Goal: Task Accomplishment & Management: Complete application form

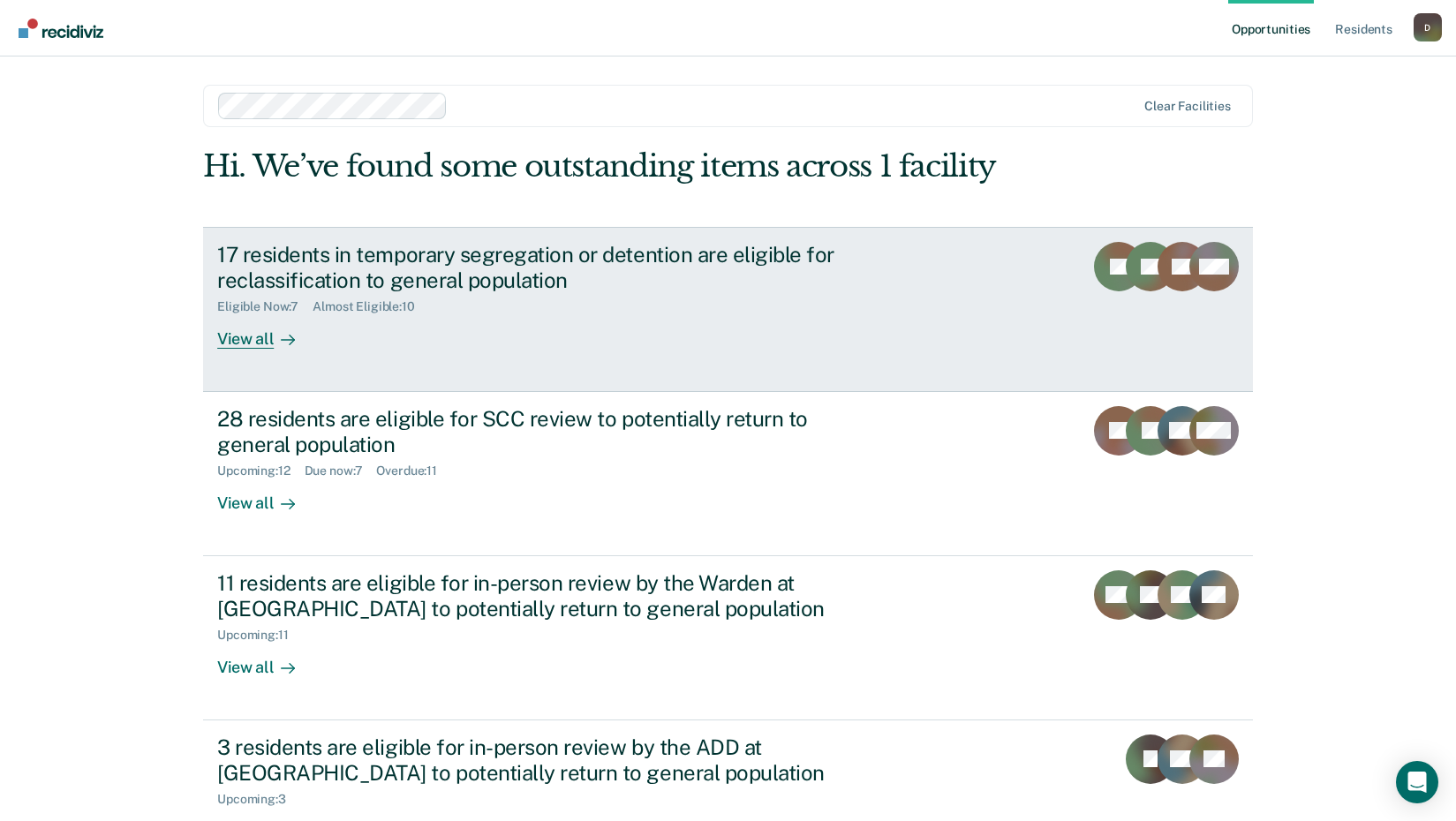
click at [463, 283] on div "17 residents in temporary segregation or detention are eligible for reclassific…" at bounding box center [527, 268] width 620 height 51
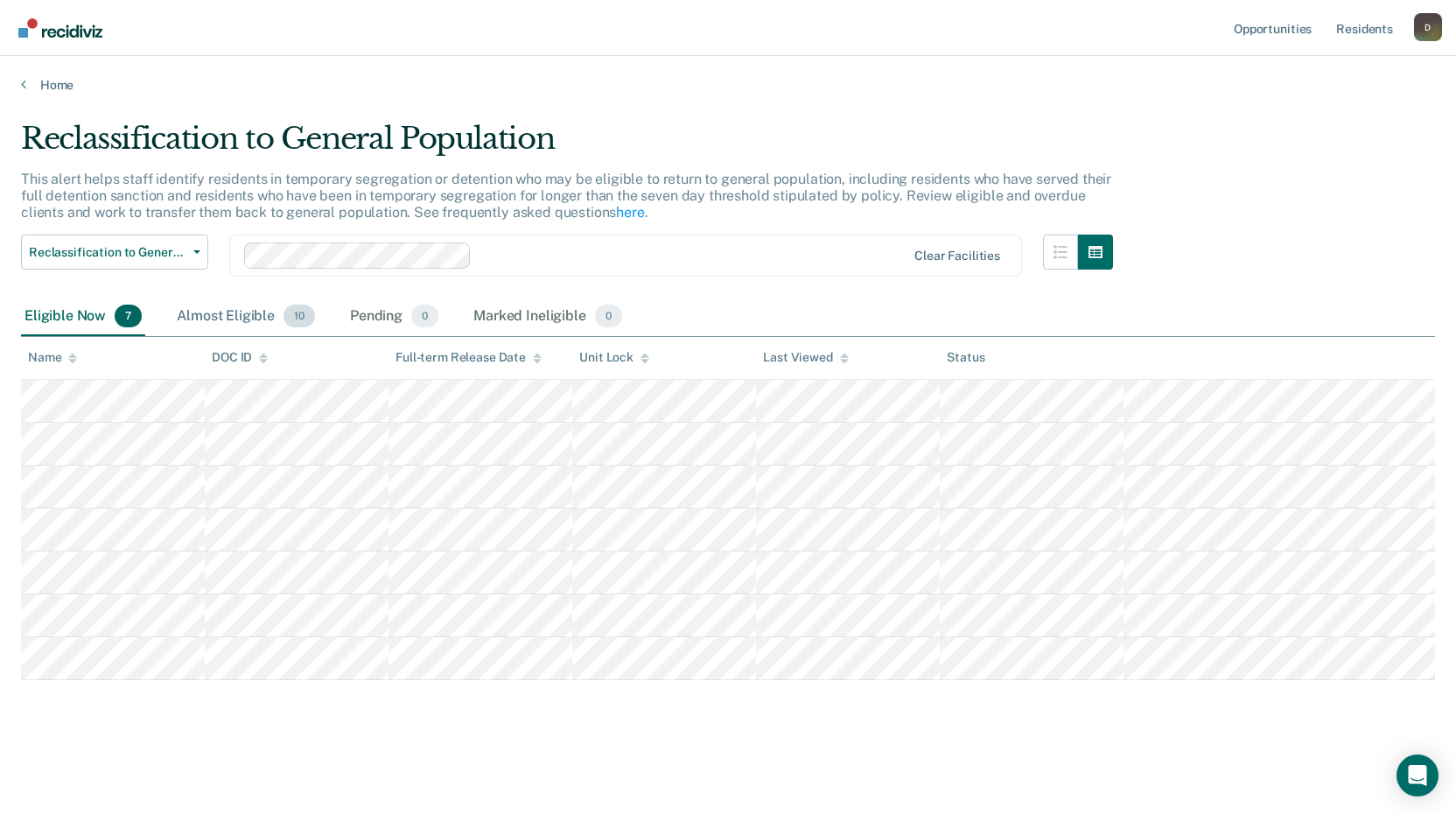
click at [247, 316] on div "Almost Eligible 10" at bounding box center [246, 317] width 146 height 39
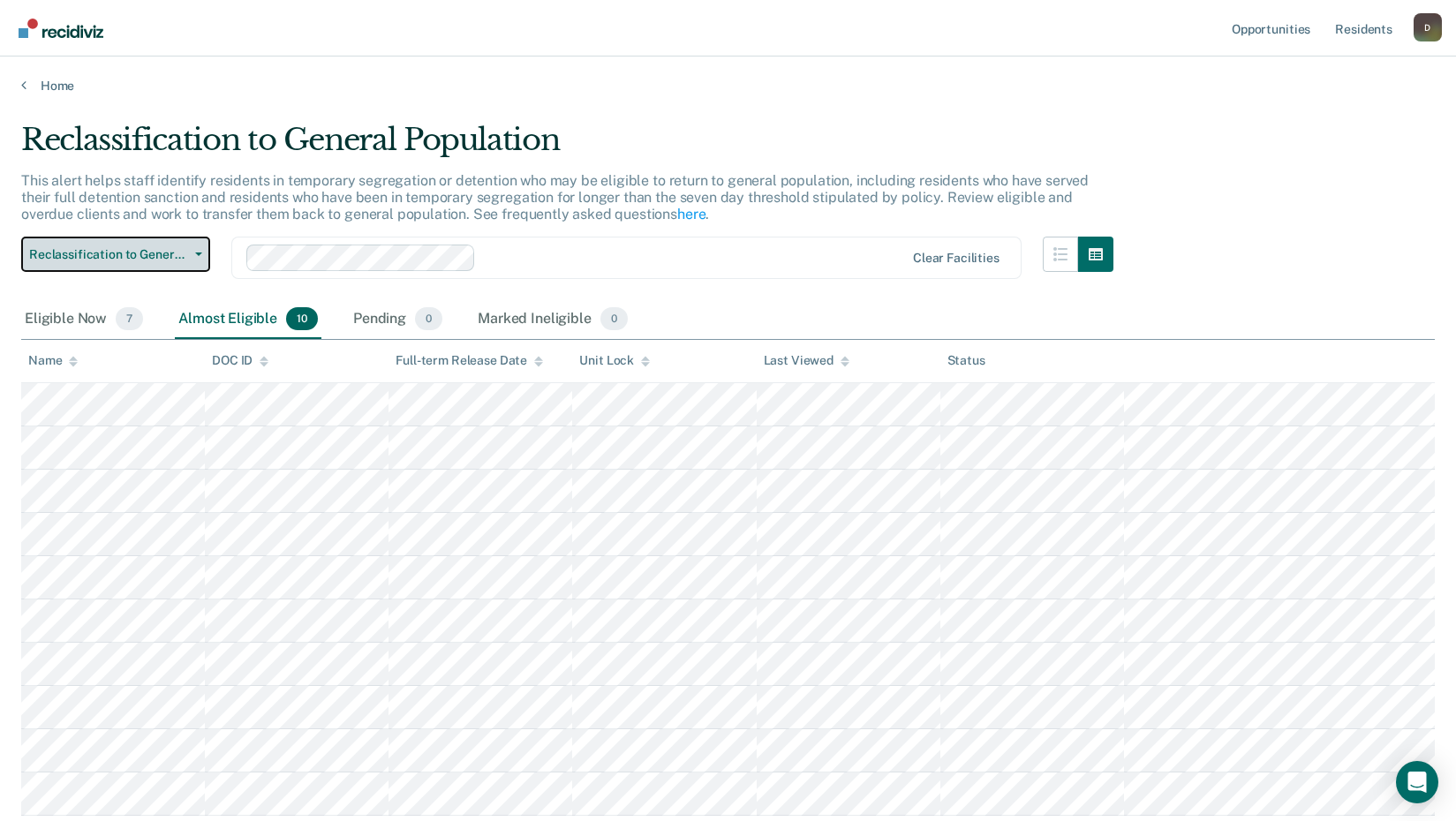
click at [115, 254] on span "Reclassification to General Population" at bounding box center [109, 255] width 159 height 15
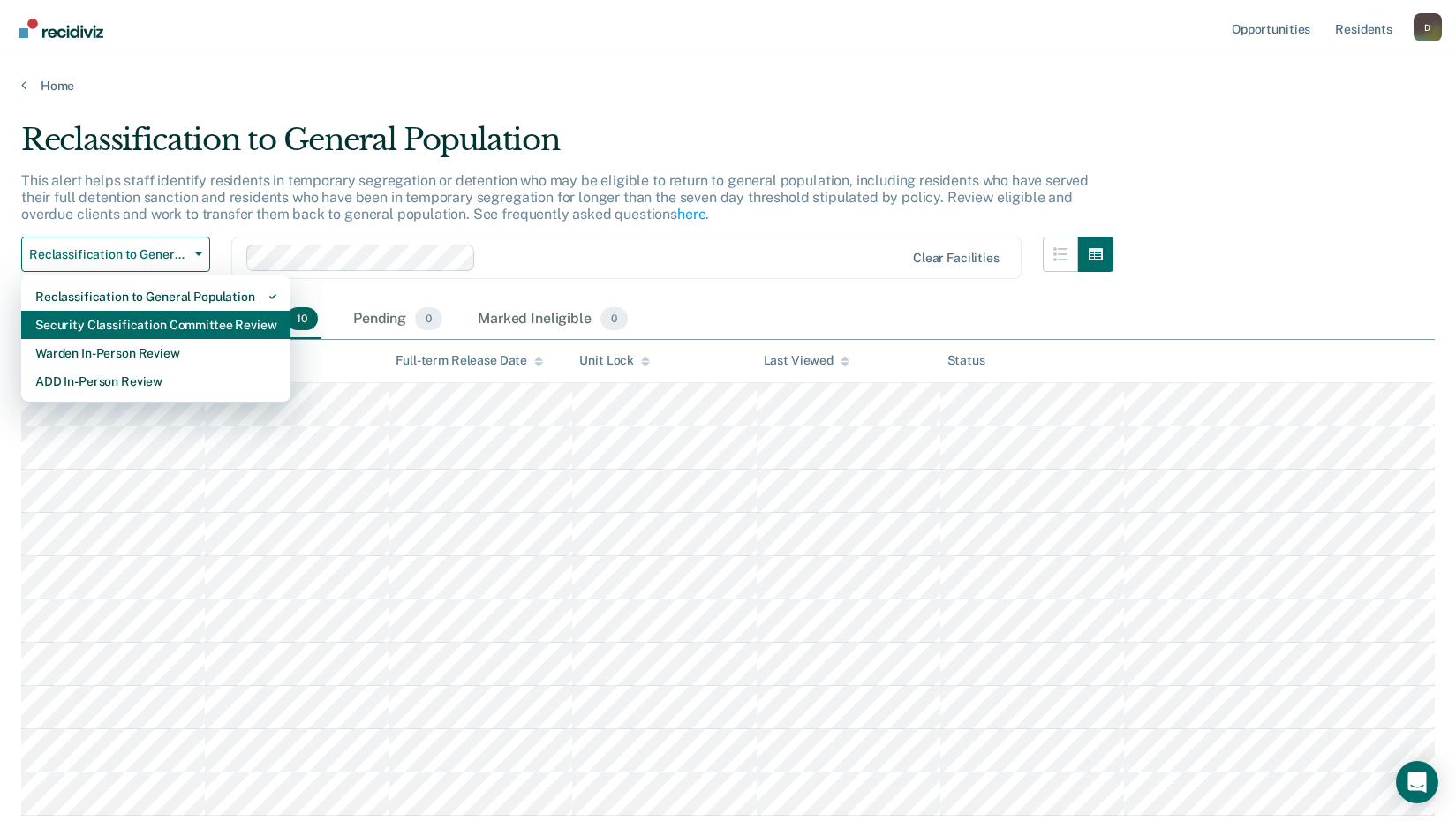
click at [141, 335] on div "Security Classification Committee Review" at bounding box center [155, 325] width 241 height 29
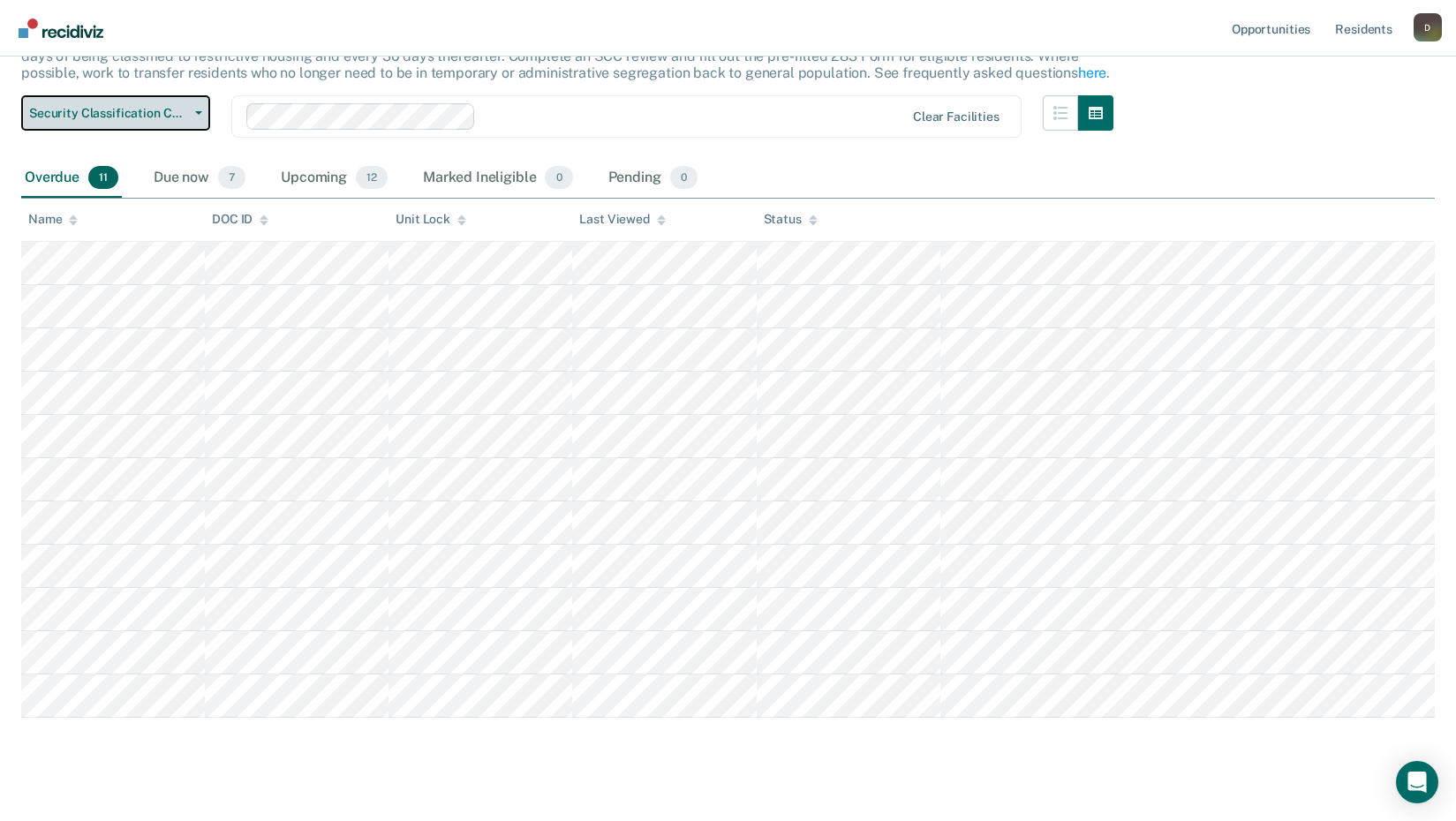
scroll to position [165, 0]
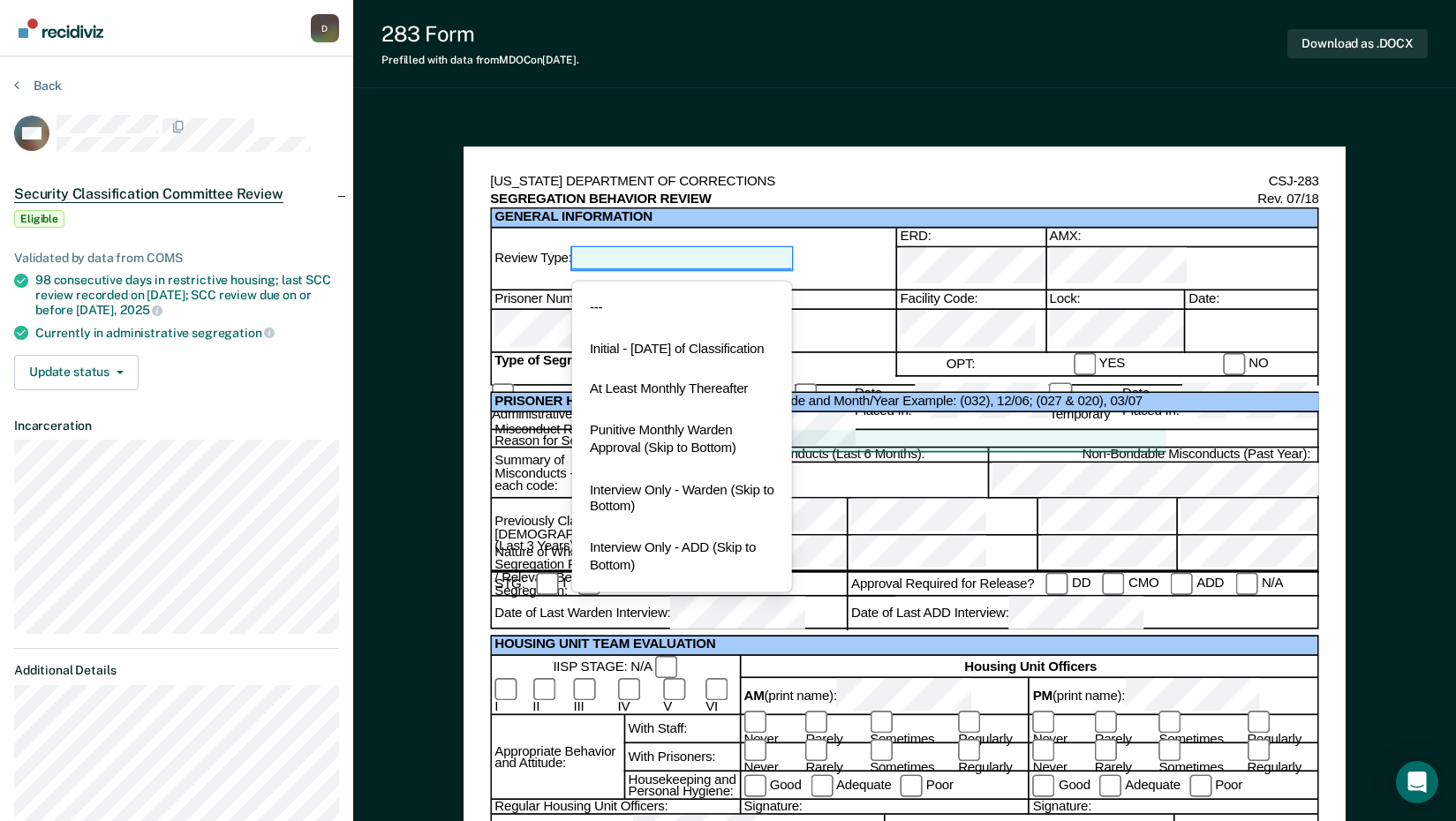
click at [771, 248] on div at bounding box center [683, 258] width 221 height 21
click at [724, 394] on div "At Least Monthly Thereafter" at bounding box center [683, 391] width 221 height 42
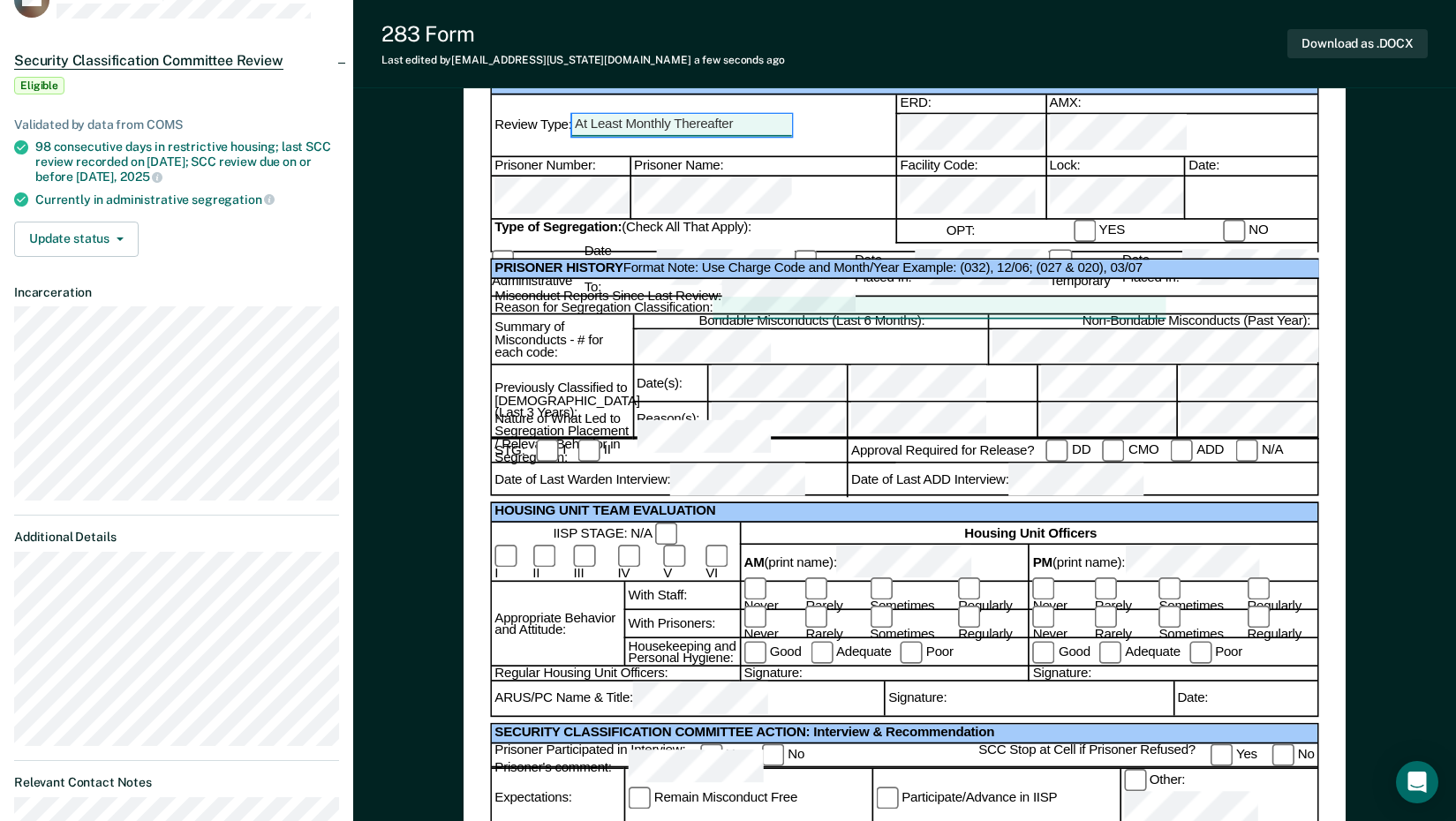
scroll to position [176, 0]
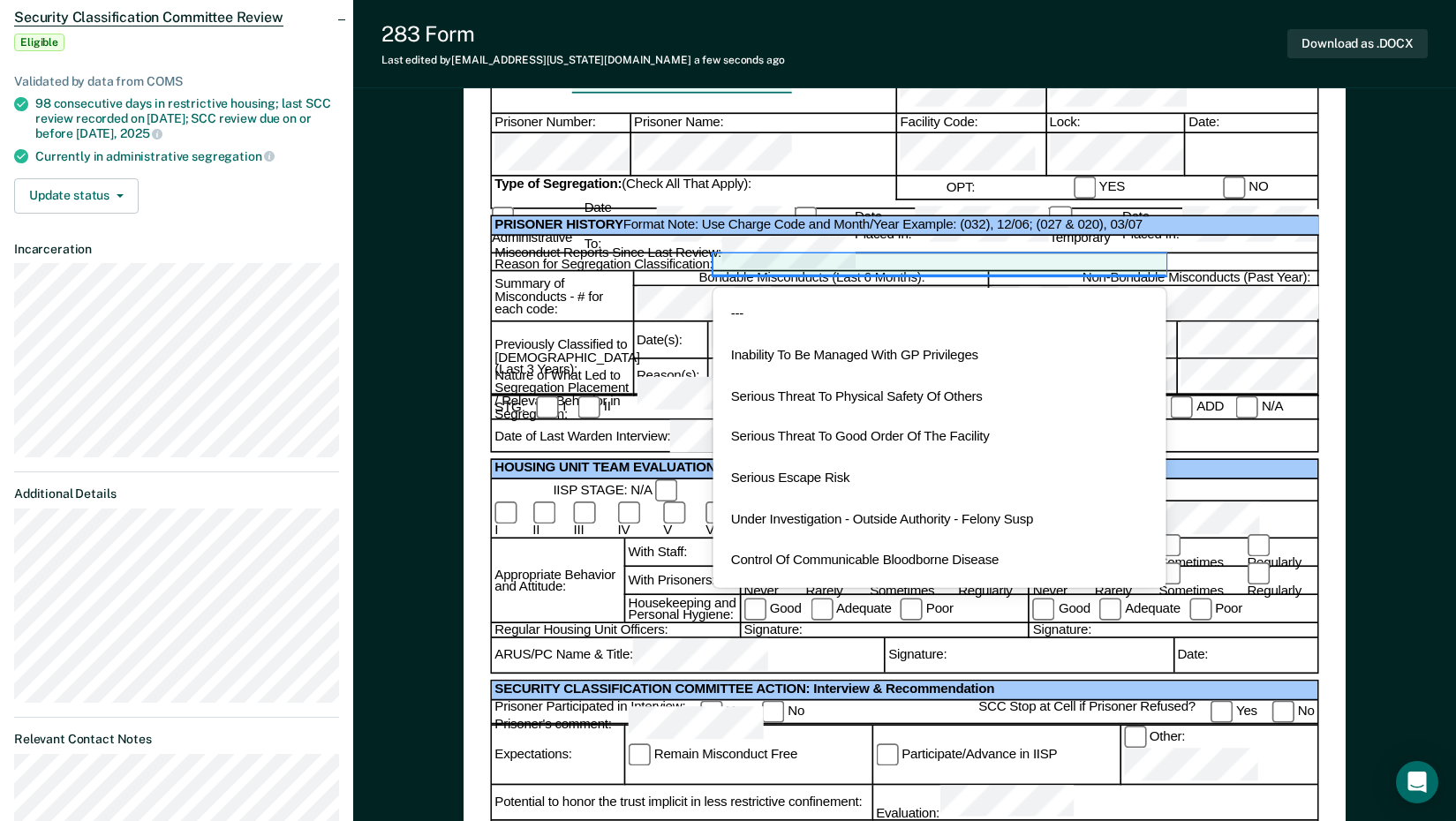
click at [945, 255] on div at bounding box center [938, 265] width 452 height 21
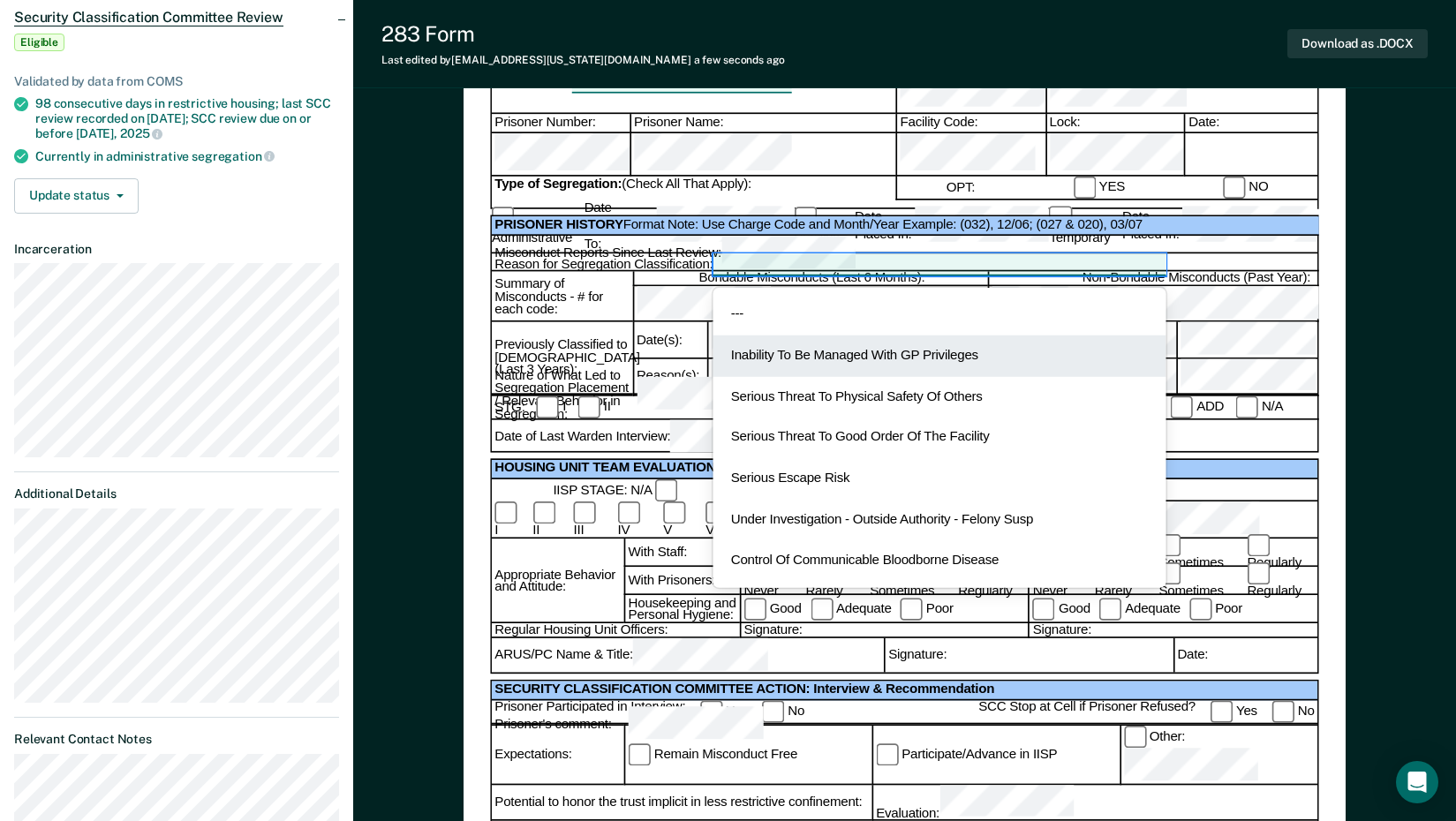
click at [948, 336] on div "Inability To Be Managed With GP Privileges" at bounding box center [938, 357] width 452 height 42
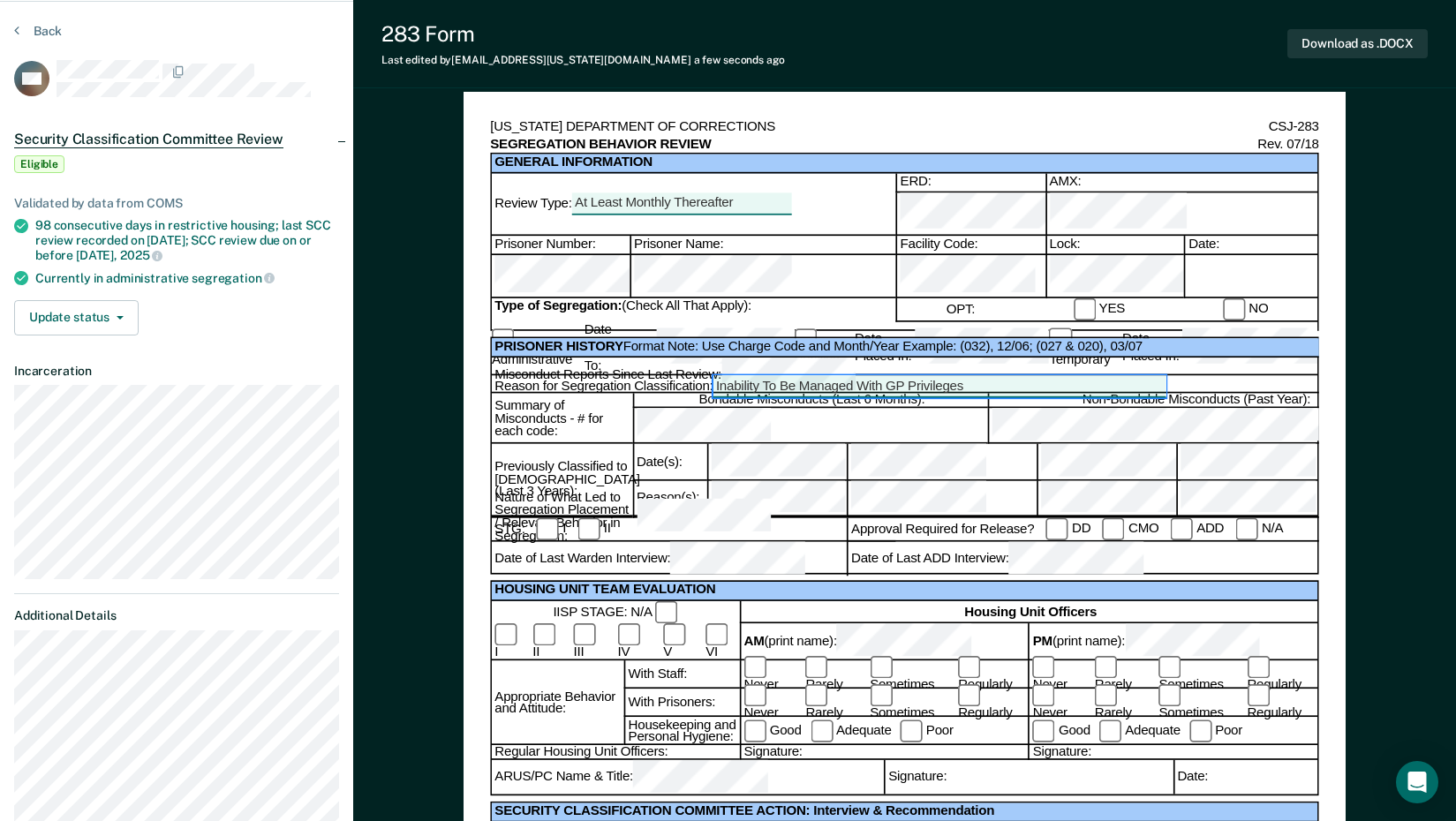
scroll to position [0, 0]
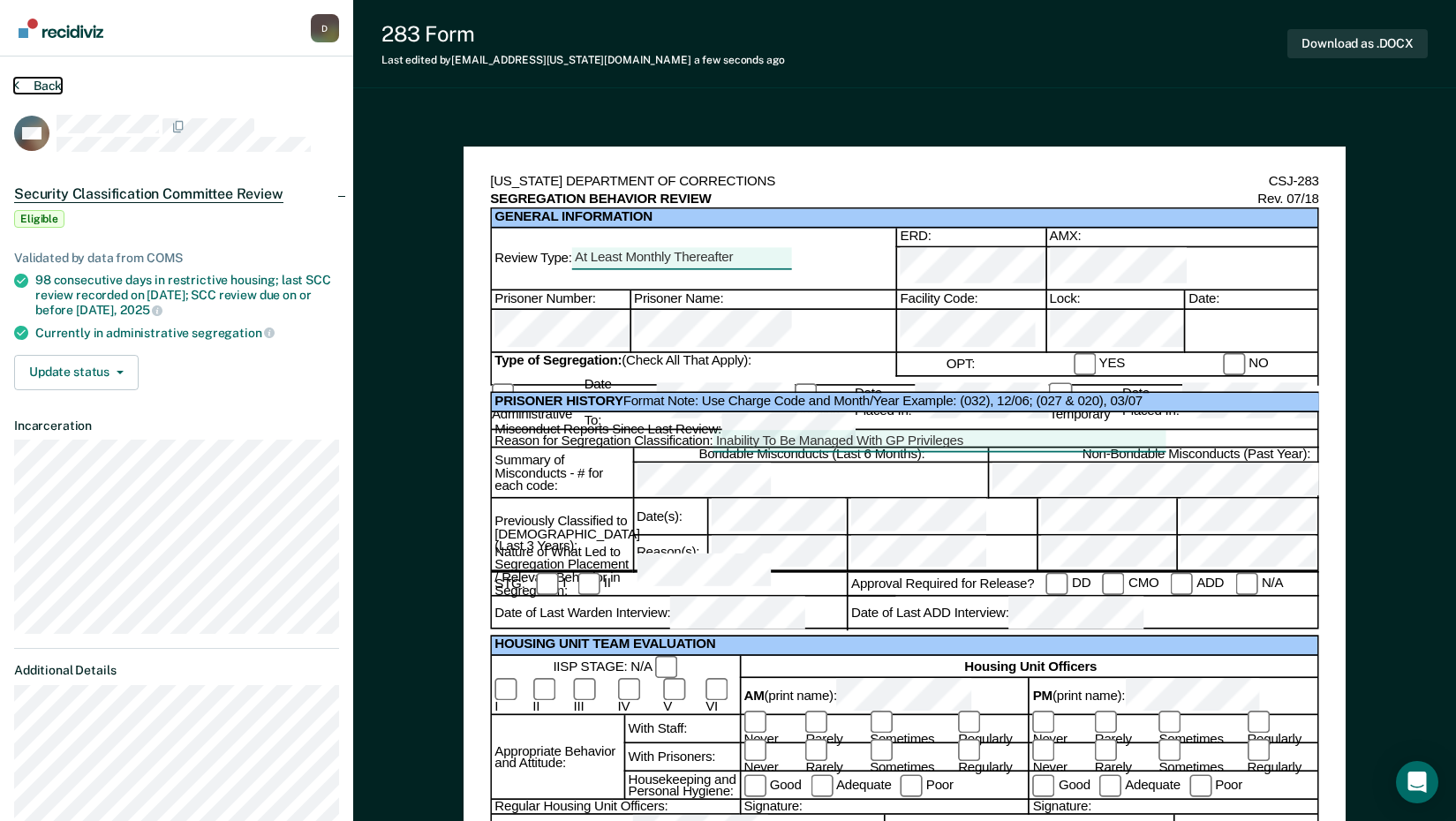
click at [41, 83] on button "Back" at bounding box center [38, 86] width 48 height 16
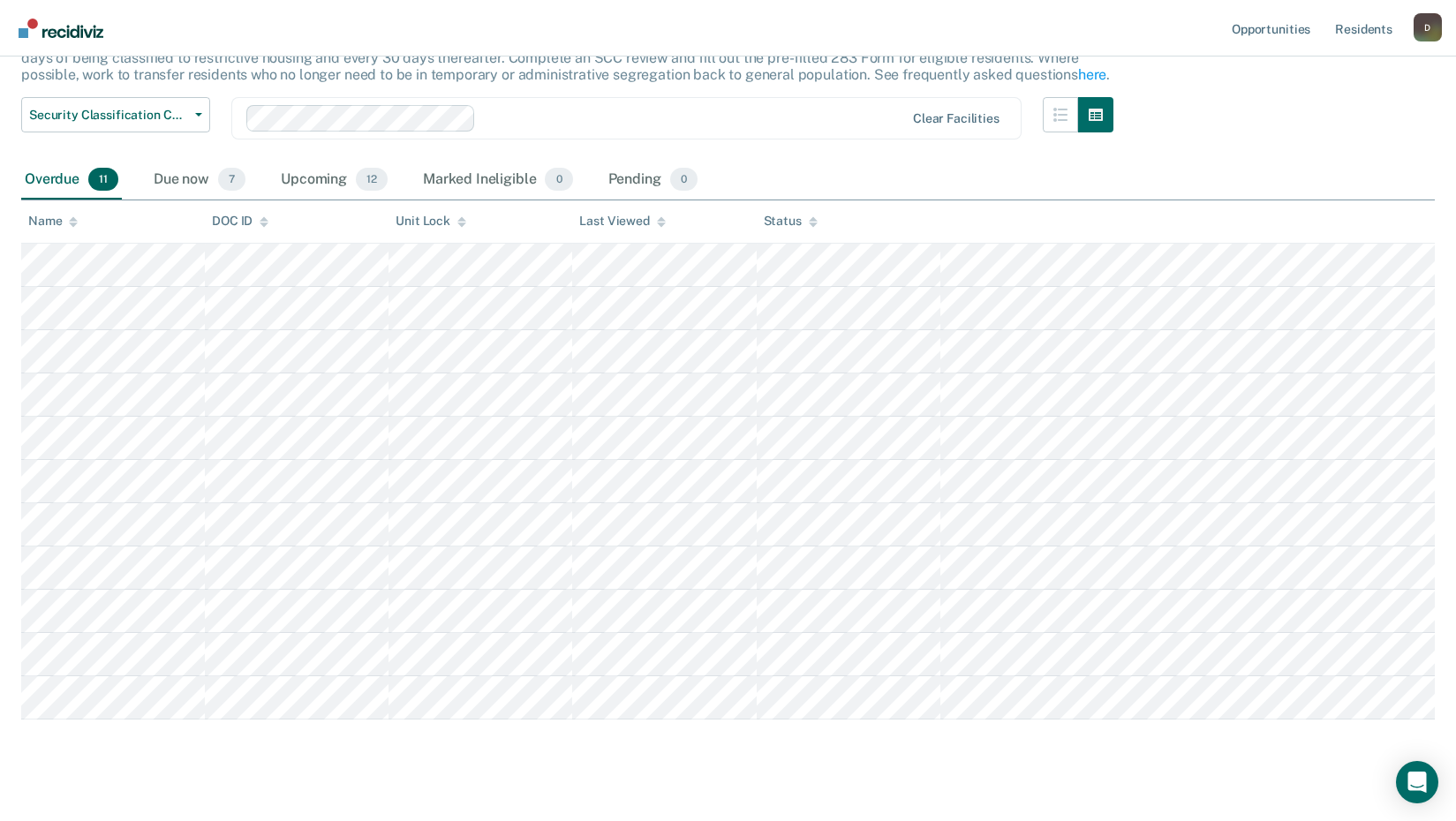
scroll to position [165, 0]
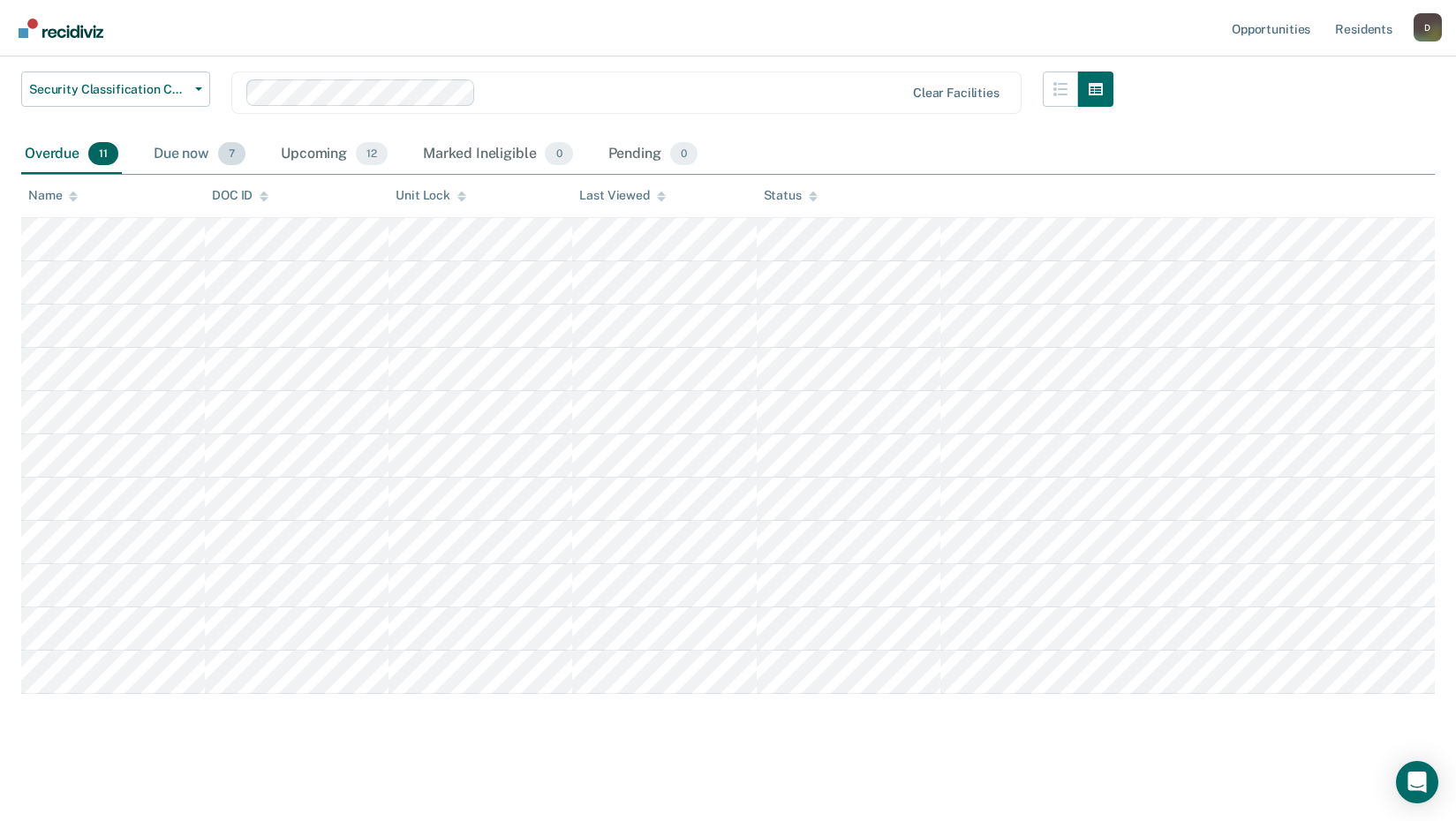
click at [192, 153] on div "Due now 7" at bounding box center [199, 154] width 99 height 39
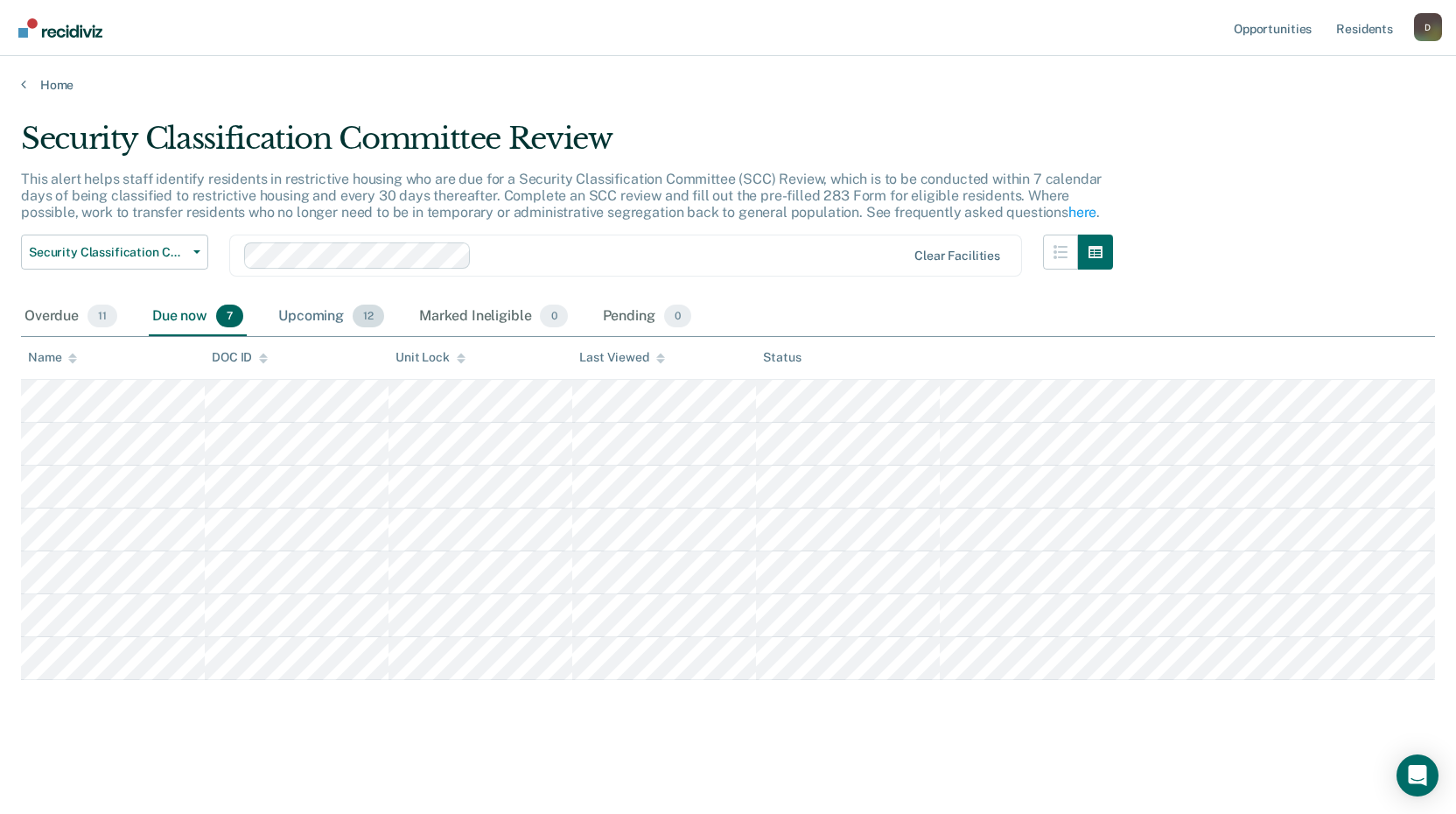
click at [330, 321] on div "Upcoming 12" at bounding box center [331, 317] width 112 height 39
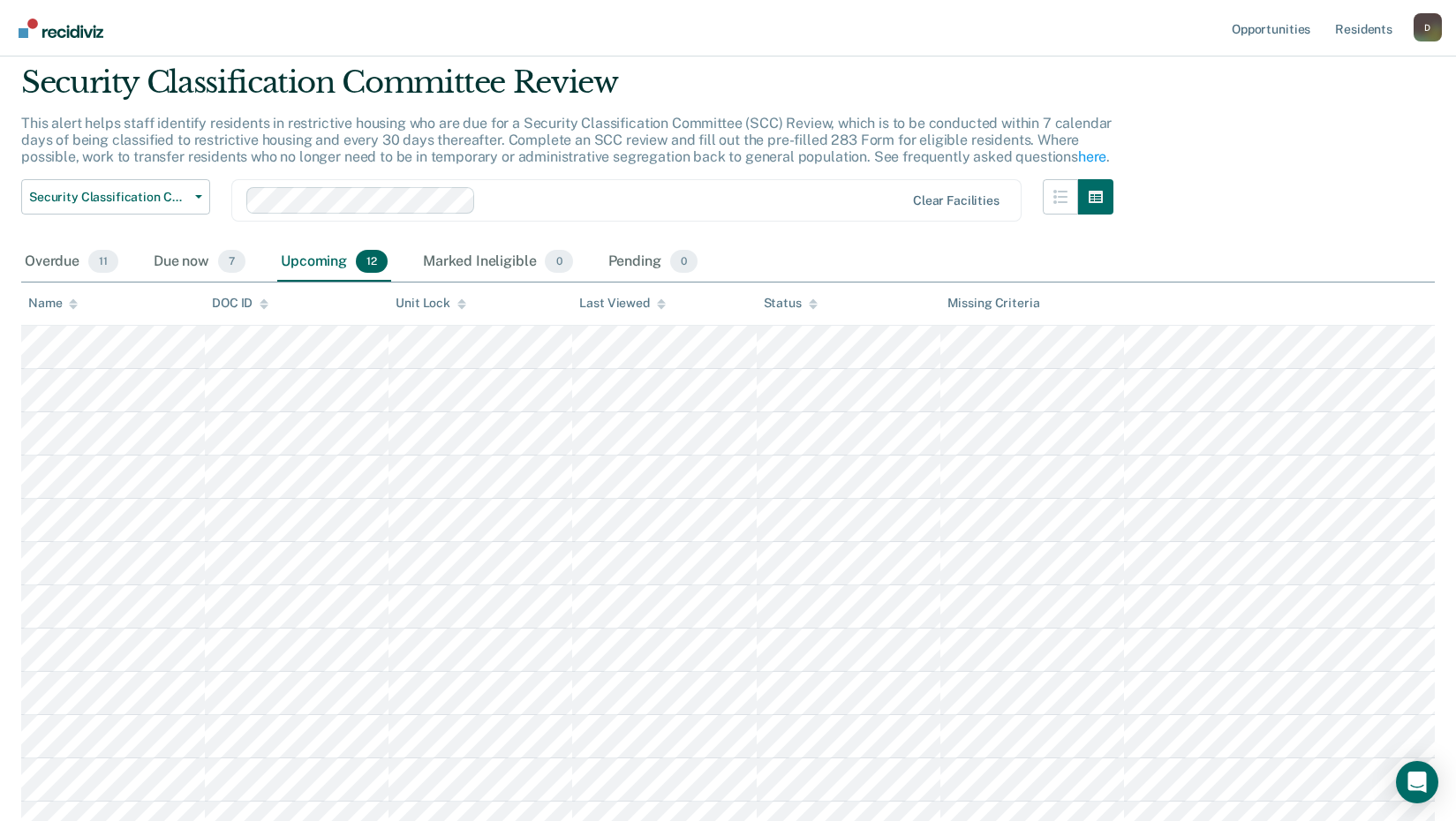
scroll to position [89, 0]
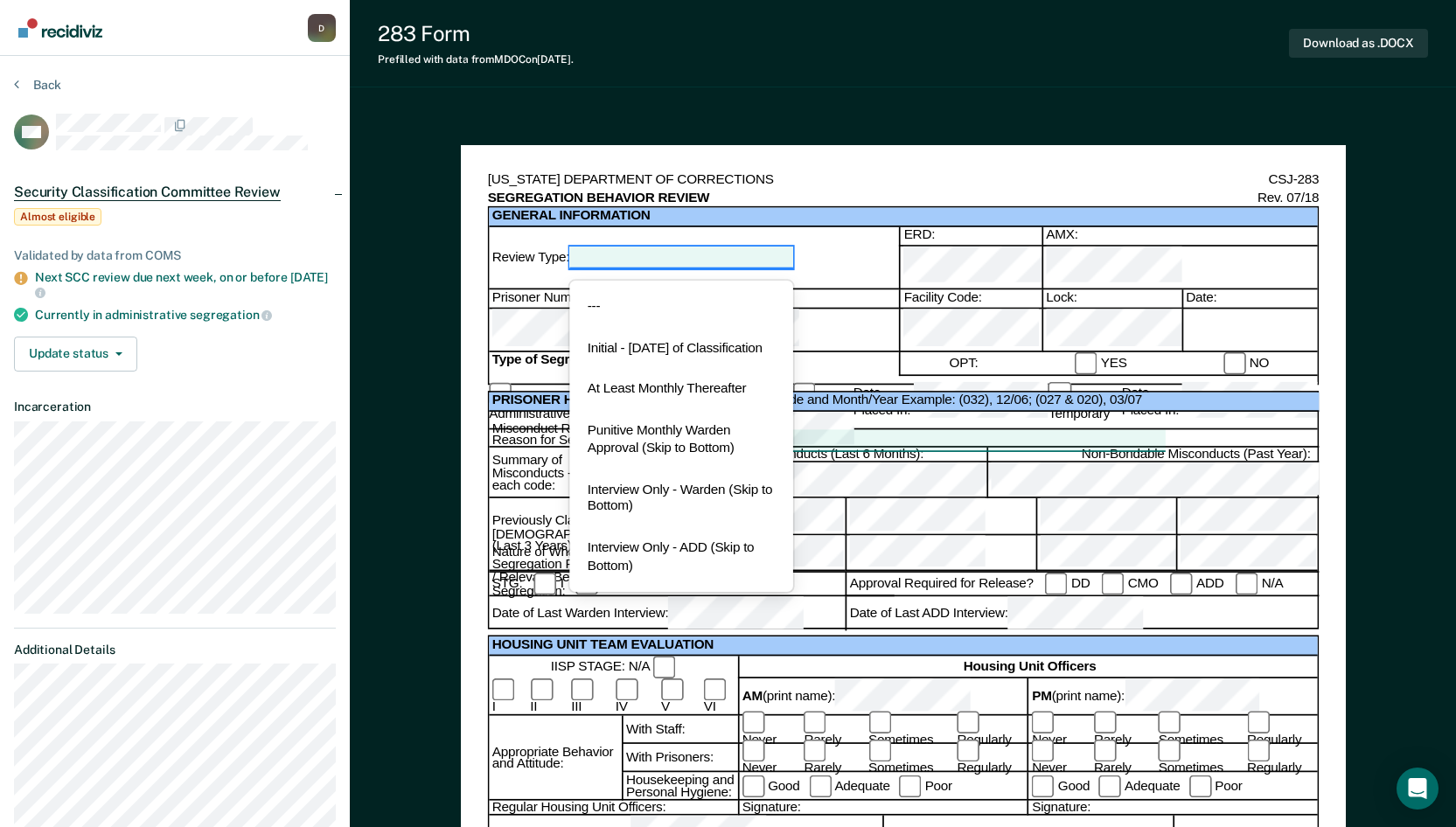
click at [762, 251] on div at bounding box center [681, 257] width 224 height 21
click at [709, 408] on div "At Least Monthly Thereafter" at bounding box center [681, 391] width 224 height 42
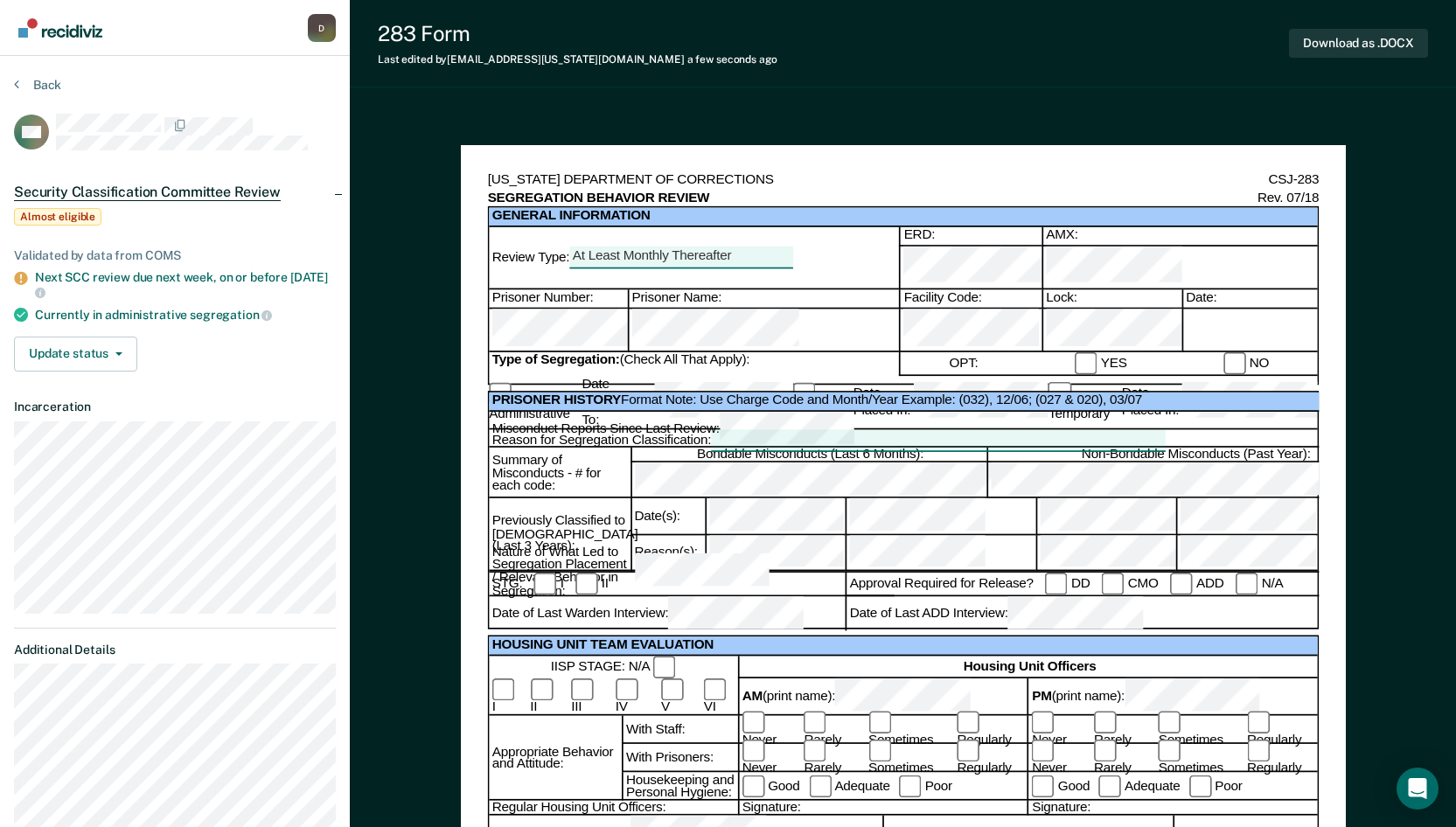
click at [1238, 309] on div at bounding box center [1249, 330] width 136 height 43
click at [788, 430] on div at bounding box center [938, 441] width 454 height 21
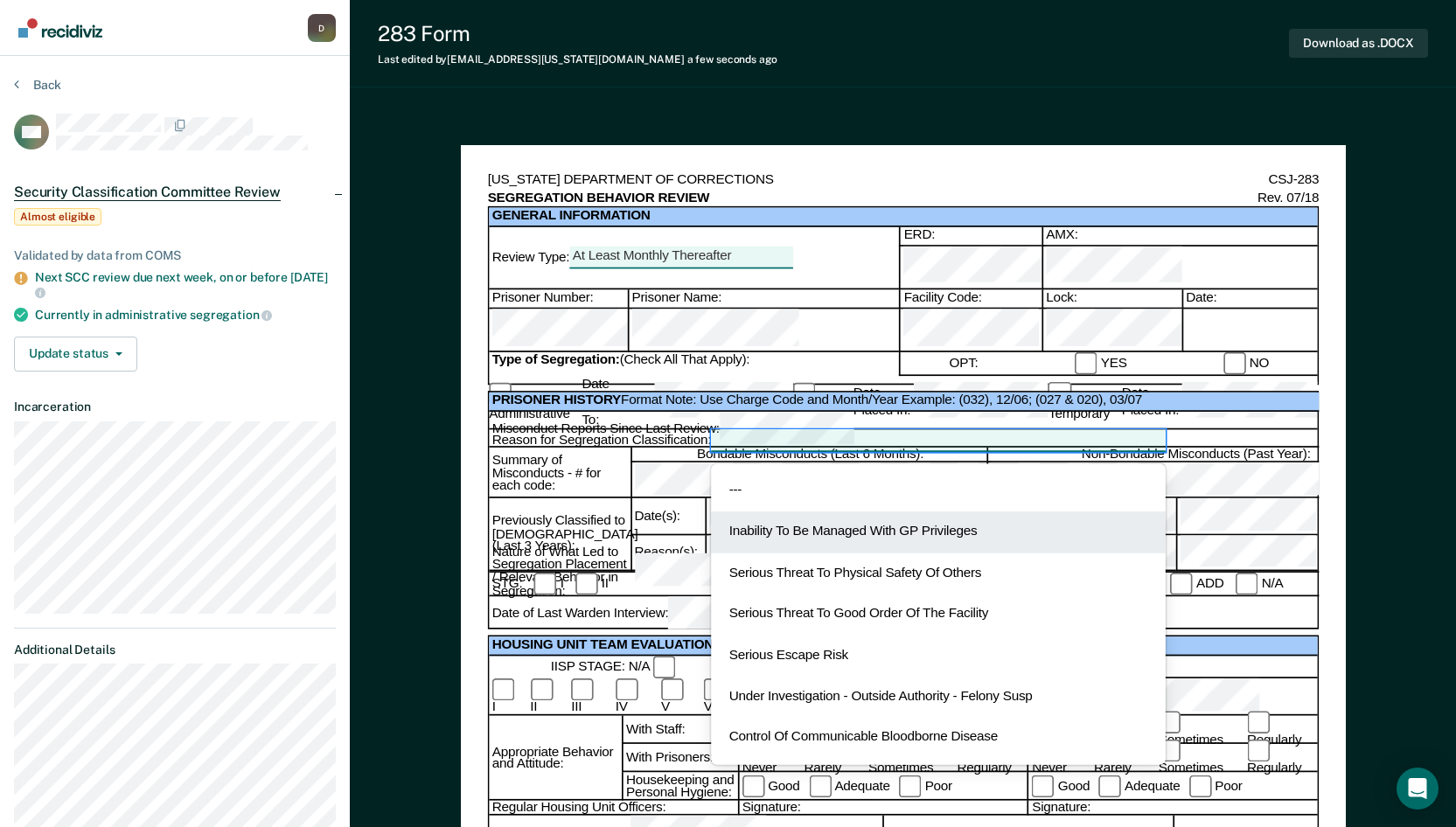
click at [916, 512] on div "Inability To Be Managed With GP Privileges" at bounding box center [938, 532] width 454 height 42
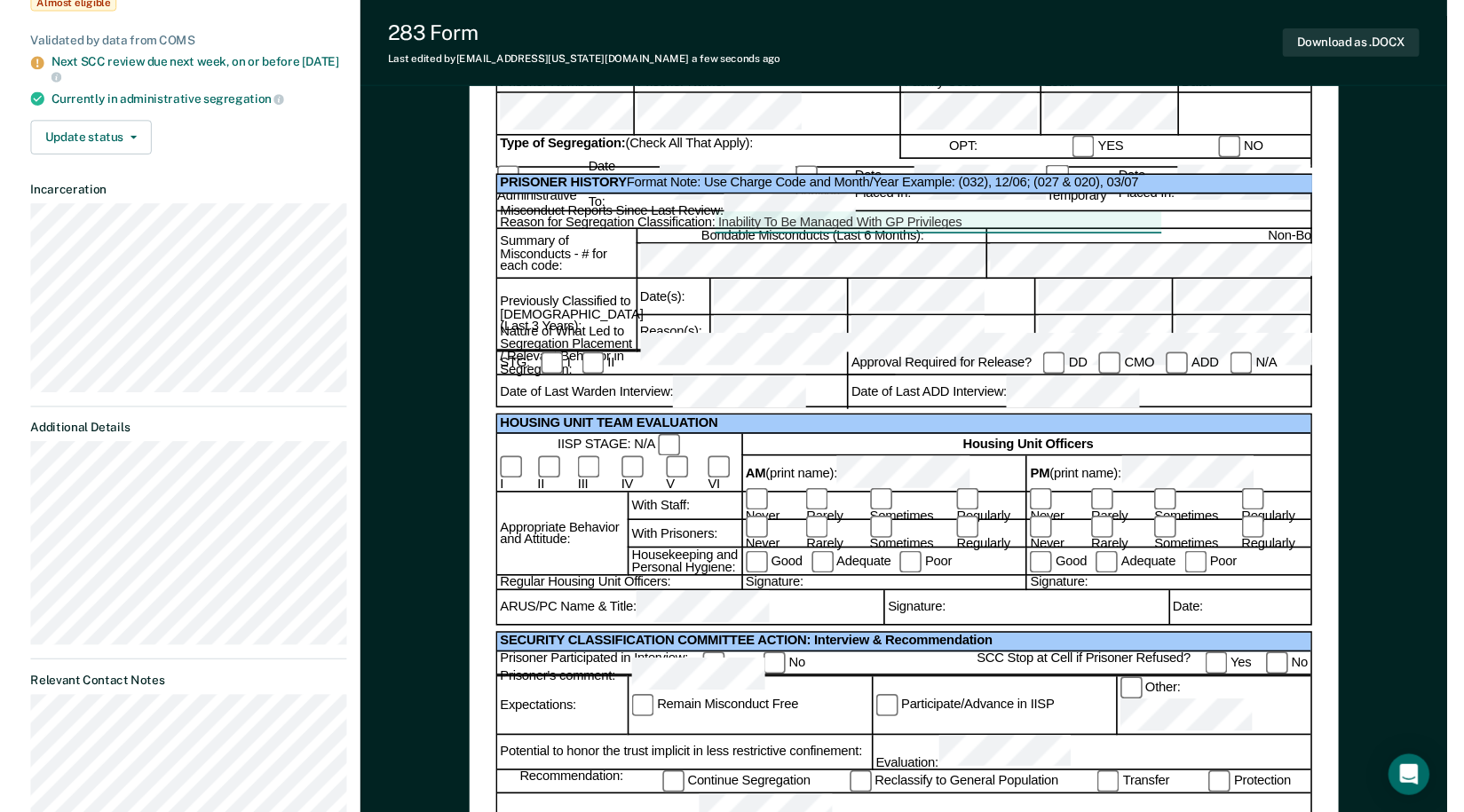
scroll to position [177, 0]
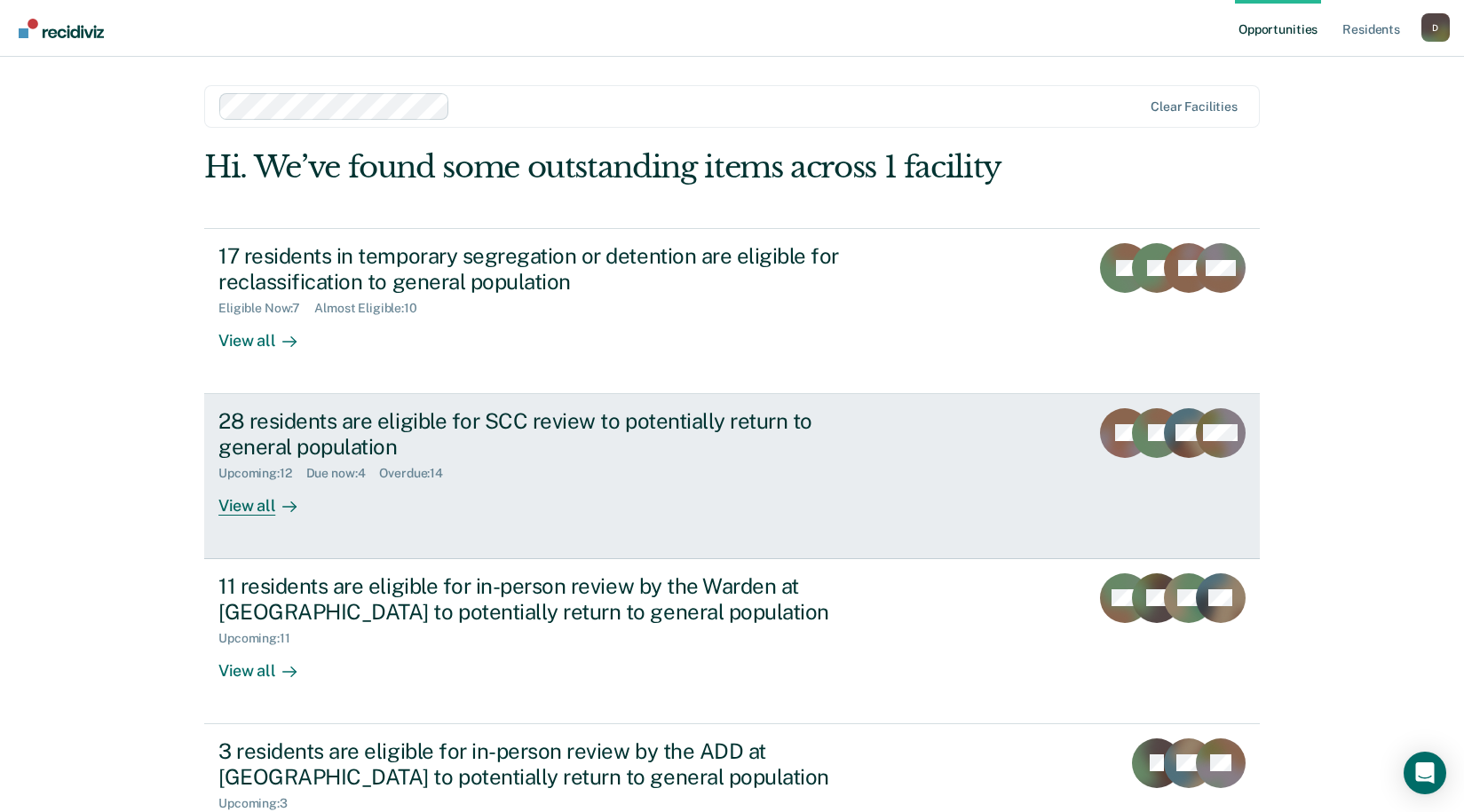
click at [230, 518] on link "28 residents are eligible for SCC review to potentially return to general popul…" at bounding box center [732, 476] width 1056 height 165
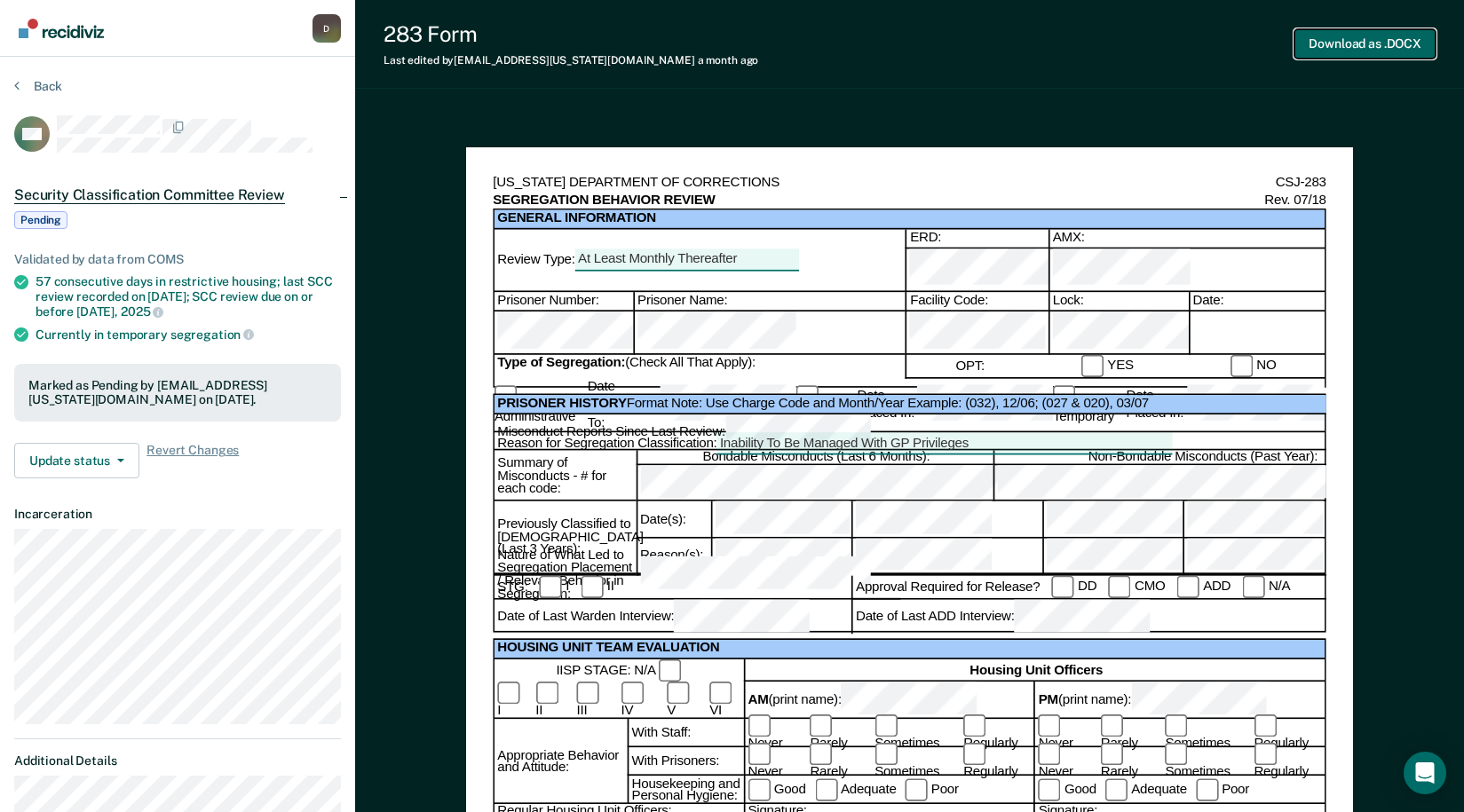
click at [1313, 40] on button "Download as .DOCX" at bounding box center [1364, 44] width 141 height 30
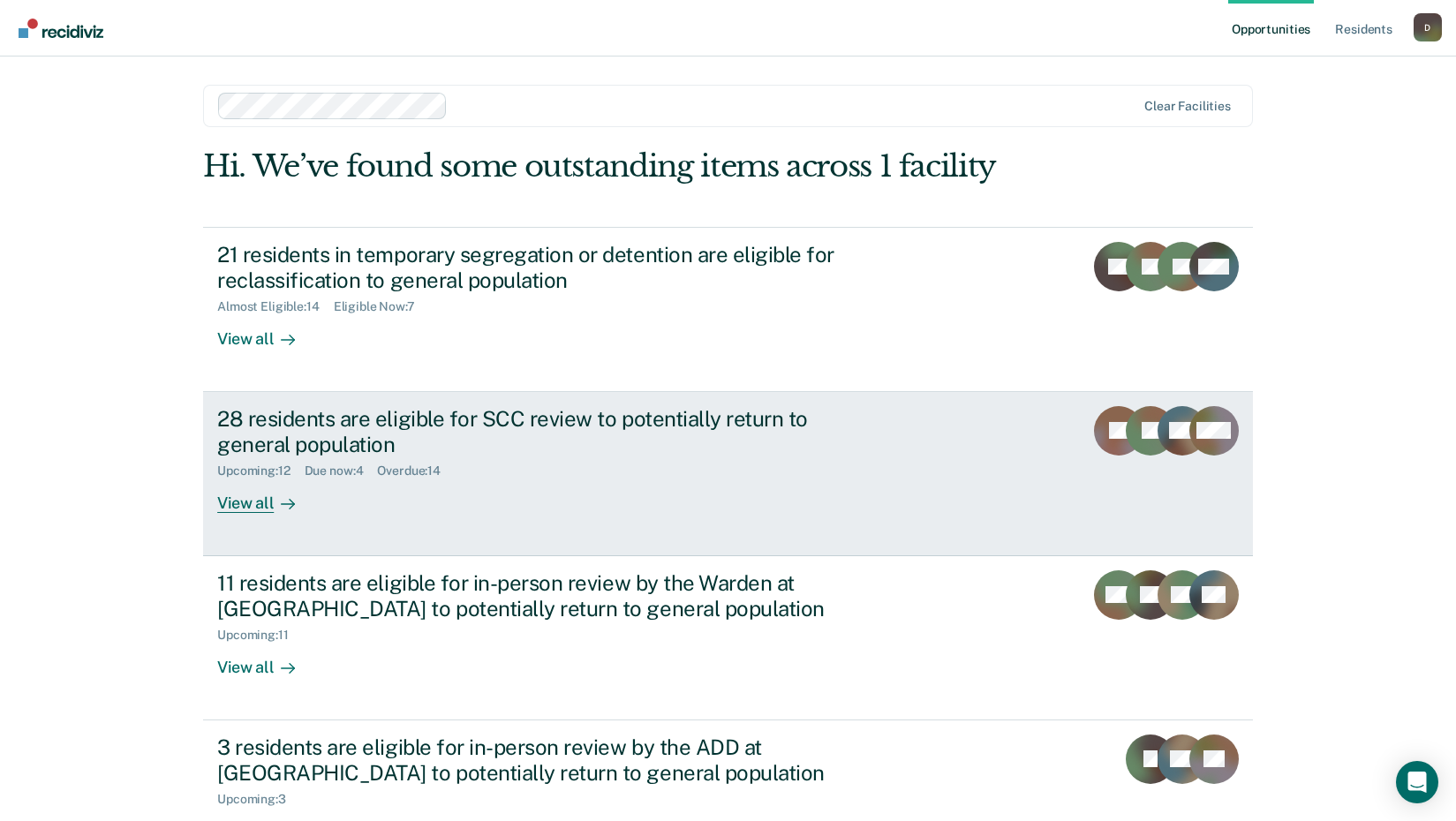
click at [236, 501] on div "View all" at bounding box center [267, 496] width 99 height 34
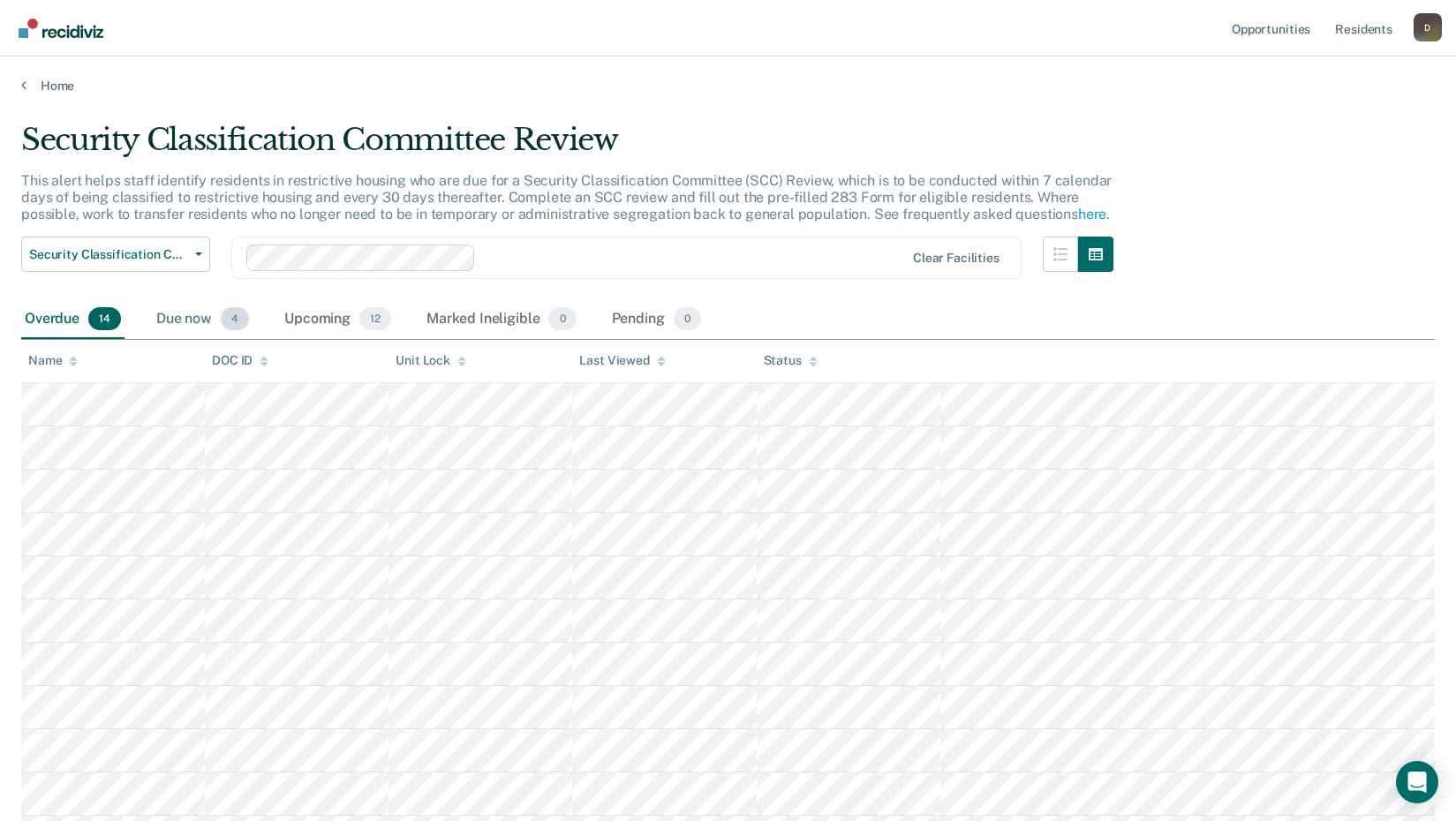
click at [204, 317] on div "Due now 4" at bounding box center [202, 319] width 100 height 39
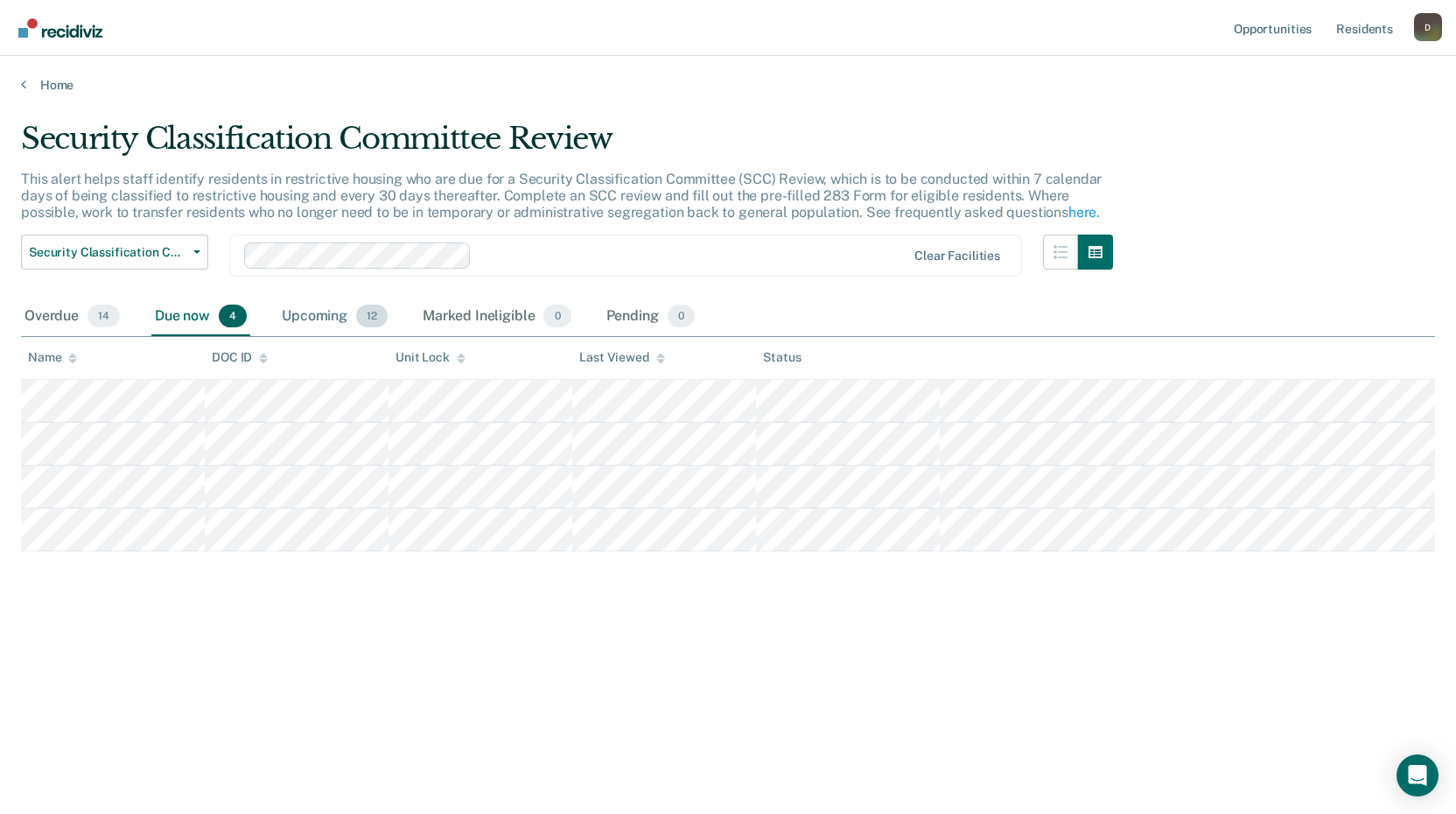
click at [308, 318] on div "Upcoming 12" at bounding box center [334, 317] width 112 height 39
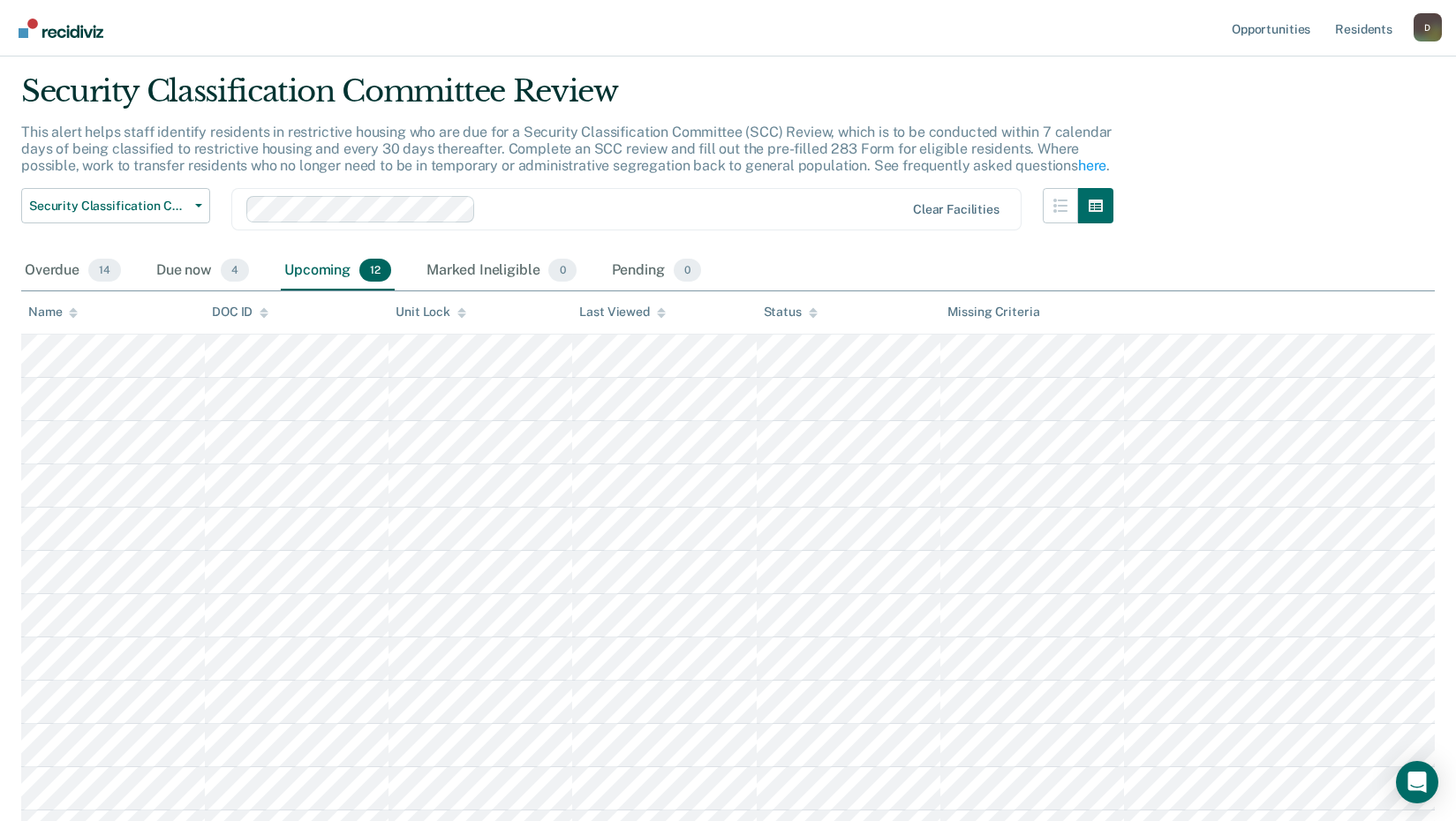
scroll to position [89, 0]
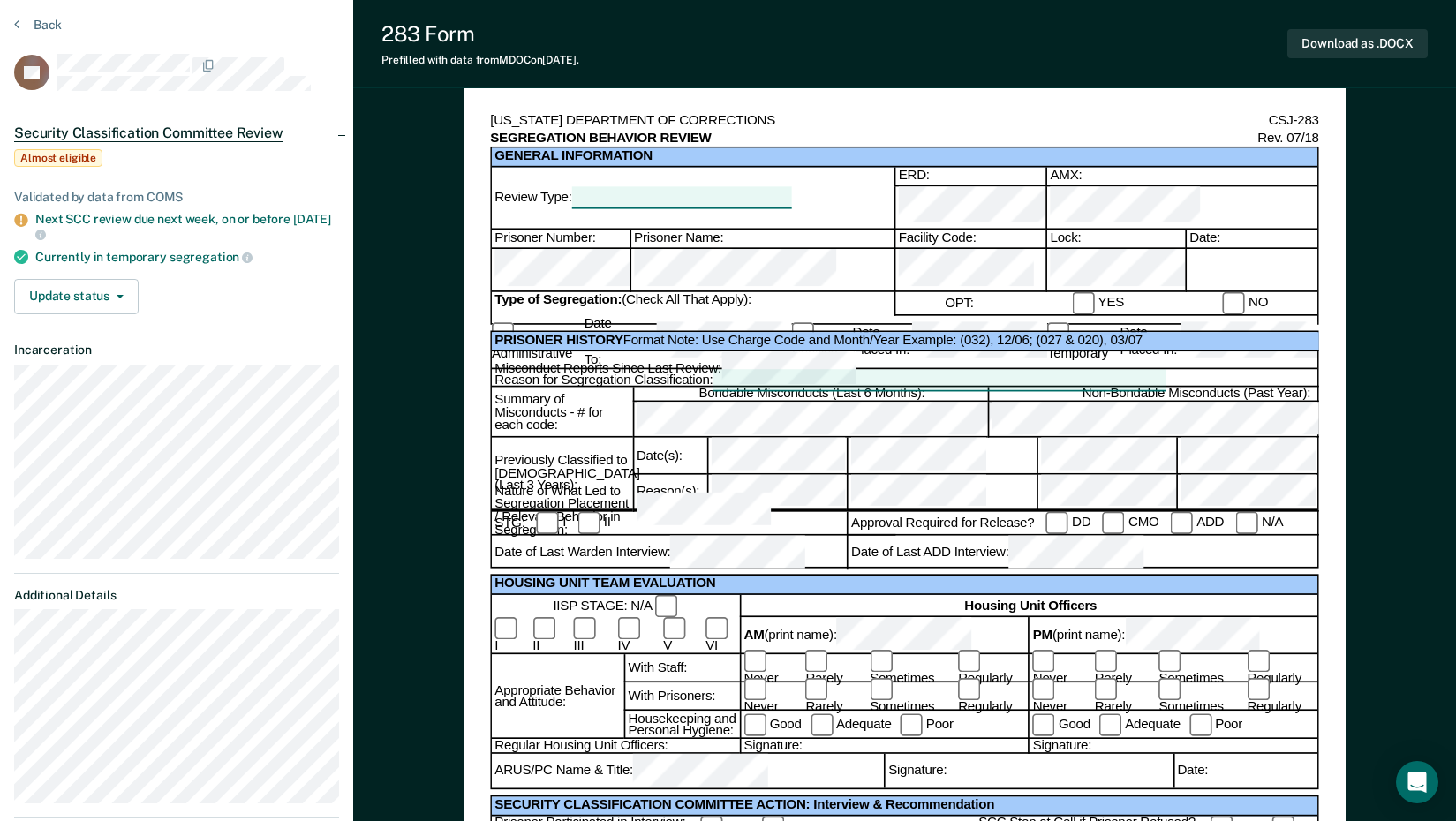
scroll to position [89, 0]
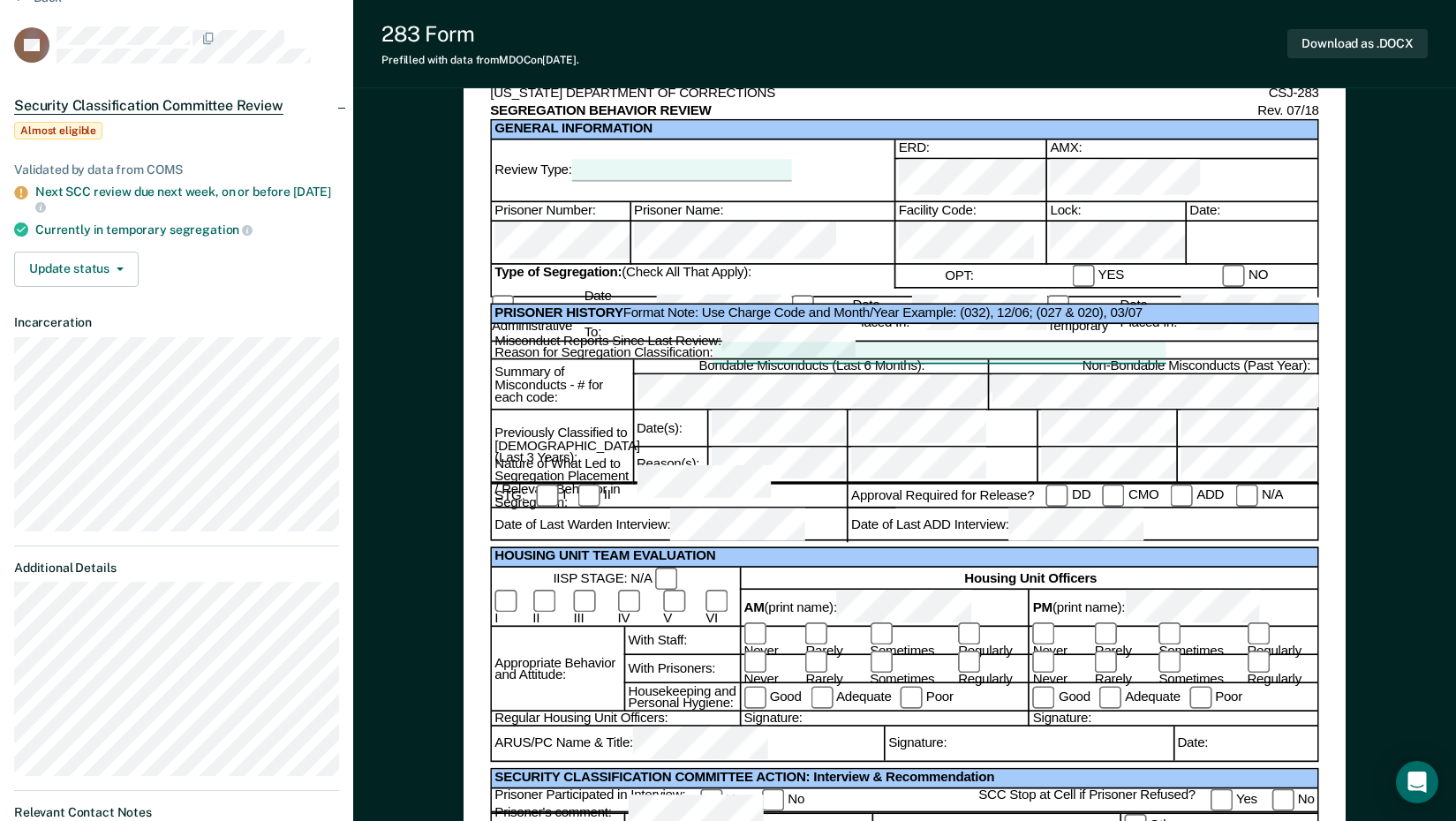
click at [589, 162] on div at bounding box center [682, 171] width 220 height 21
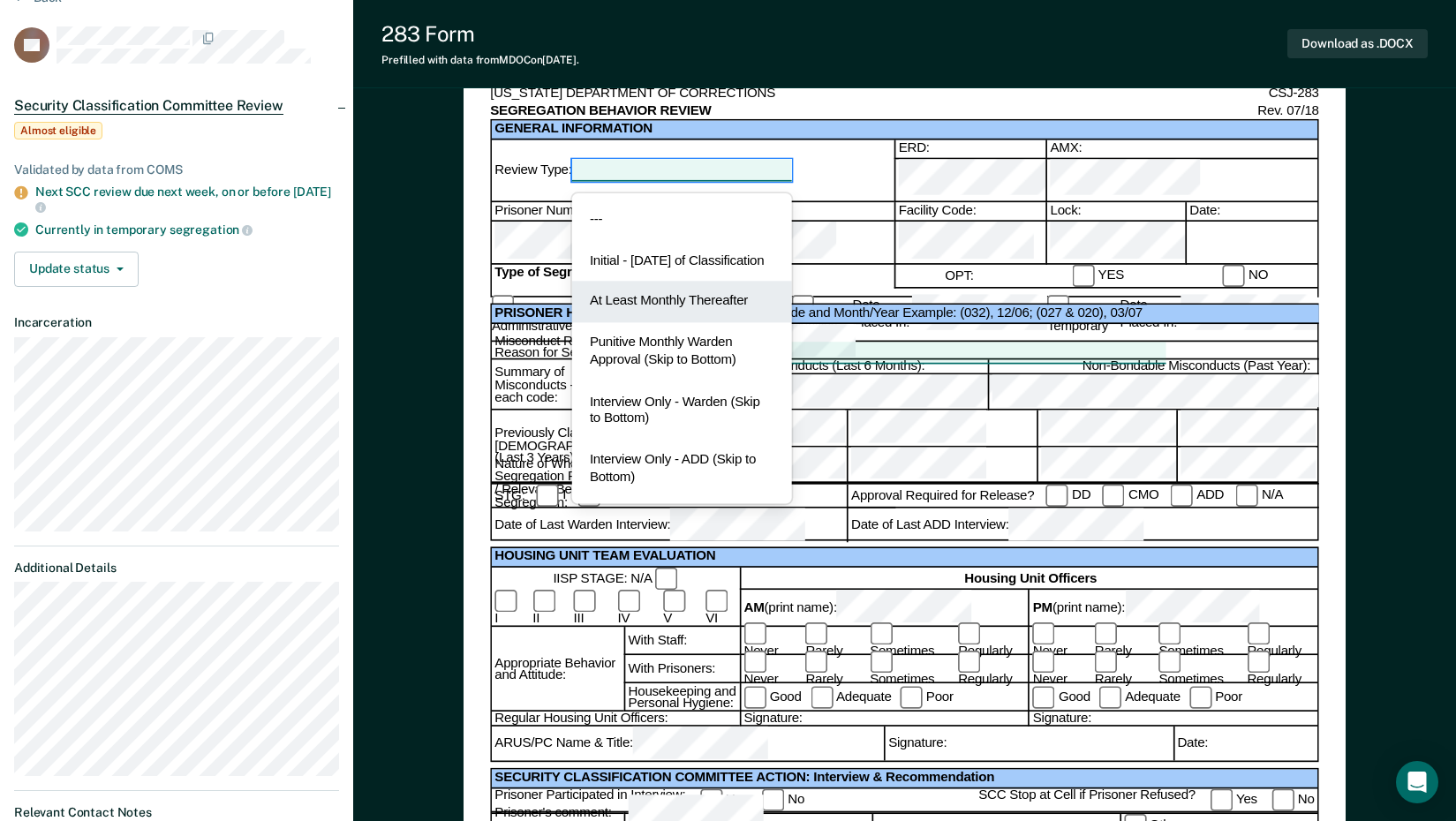
click at [620, 311] on div "At Least Monthly Thereafter" at bounding box center [682, 302] width 220 height 42
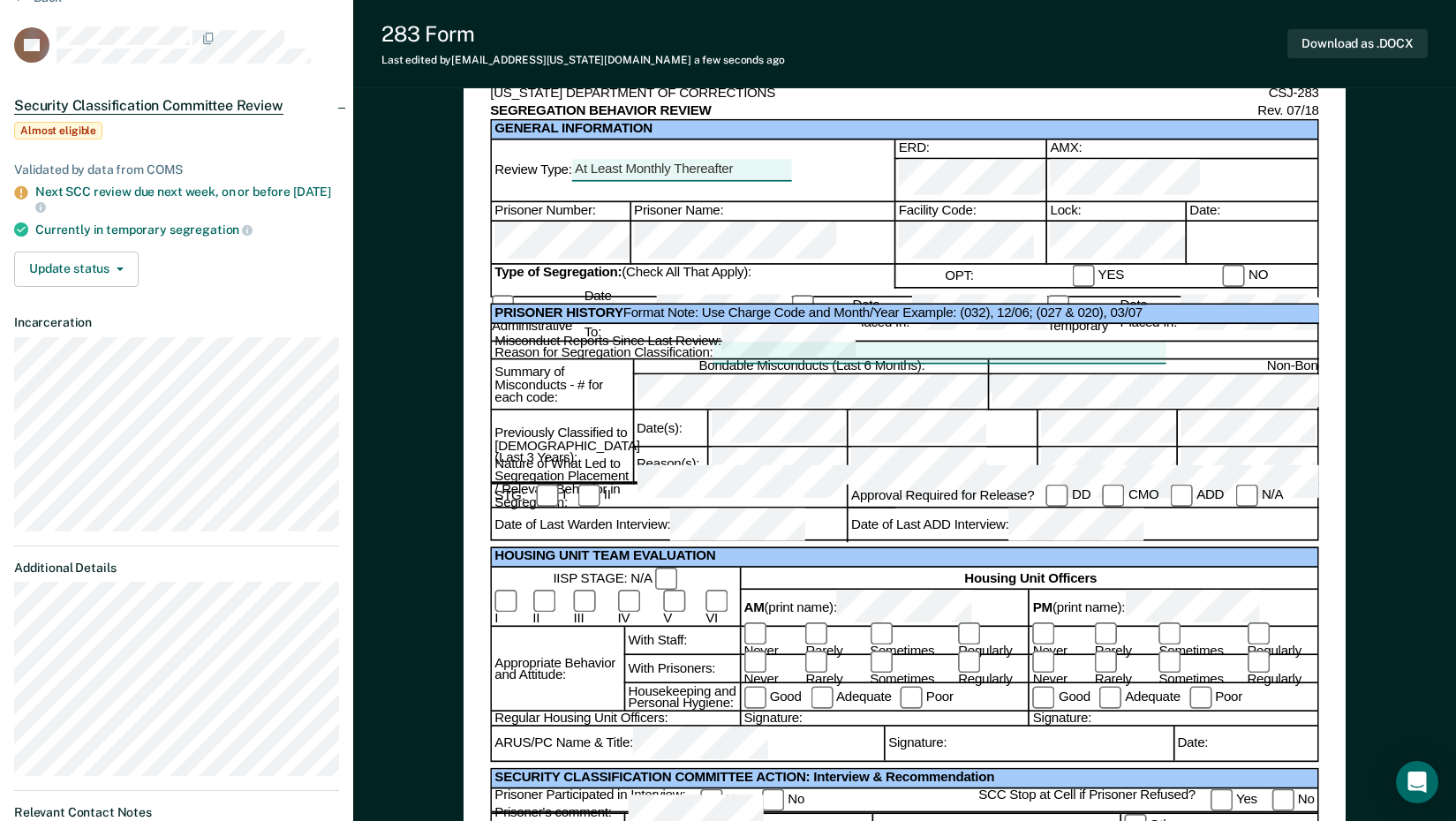
scroll to position [0, 0]
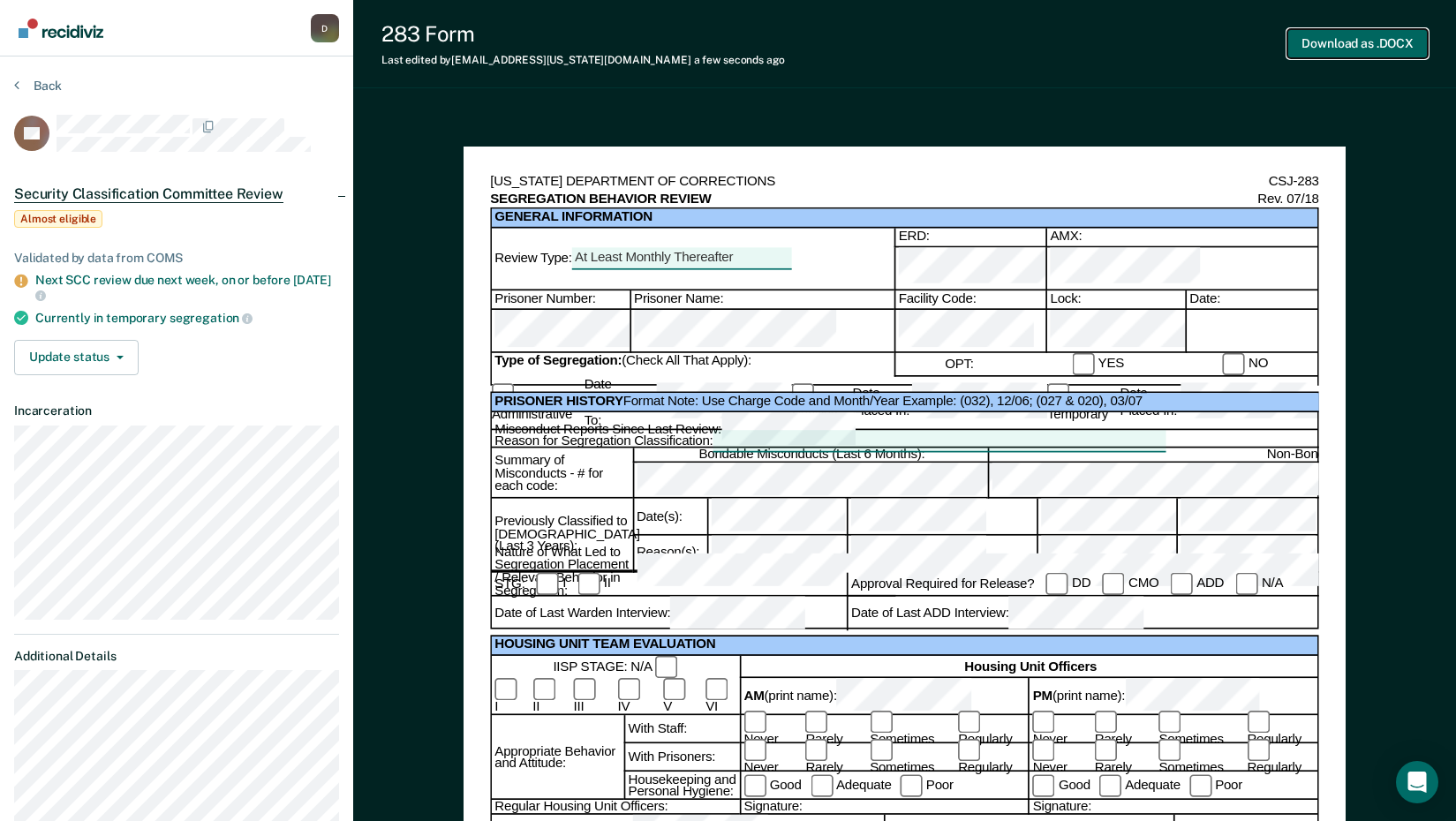
click at [1343, 41] on button "Download as .DOCX" at bounding box center [1357, 44] width 140 height 30
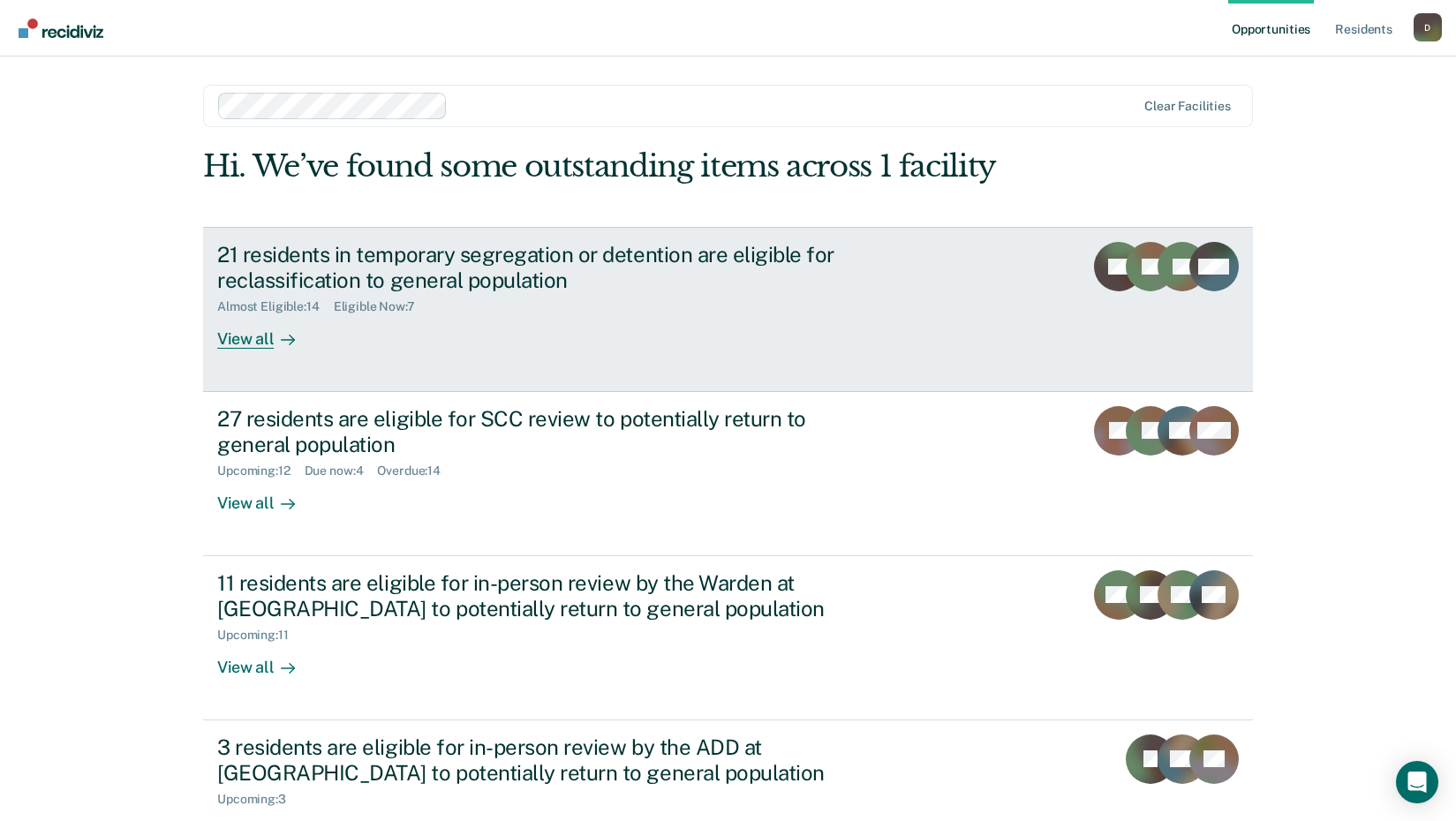
click at [337, 295] on div "Almost Eligible : 14 Eligible Now : 7" at bounding box center [527, 303] width 620 height 22
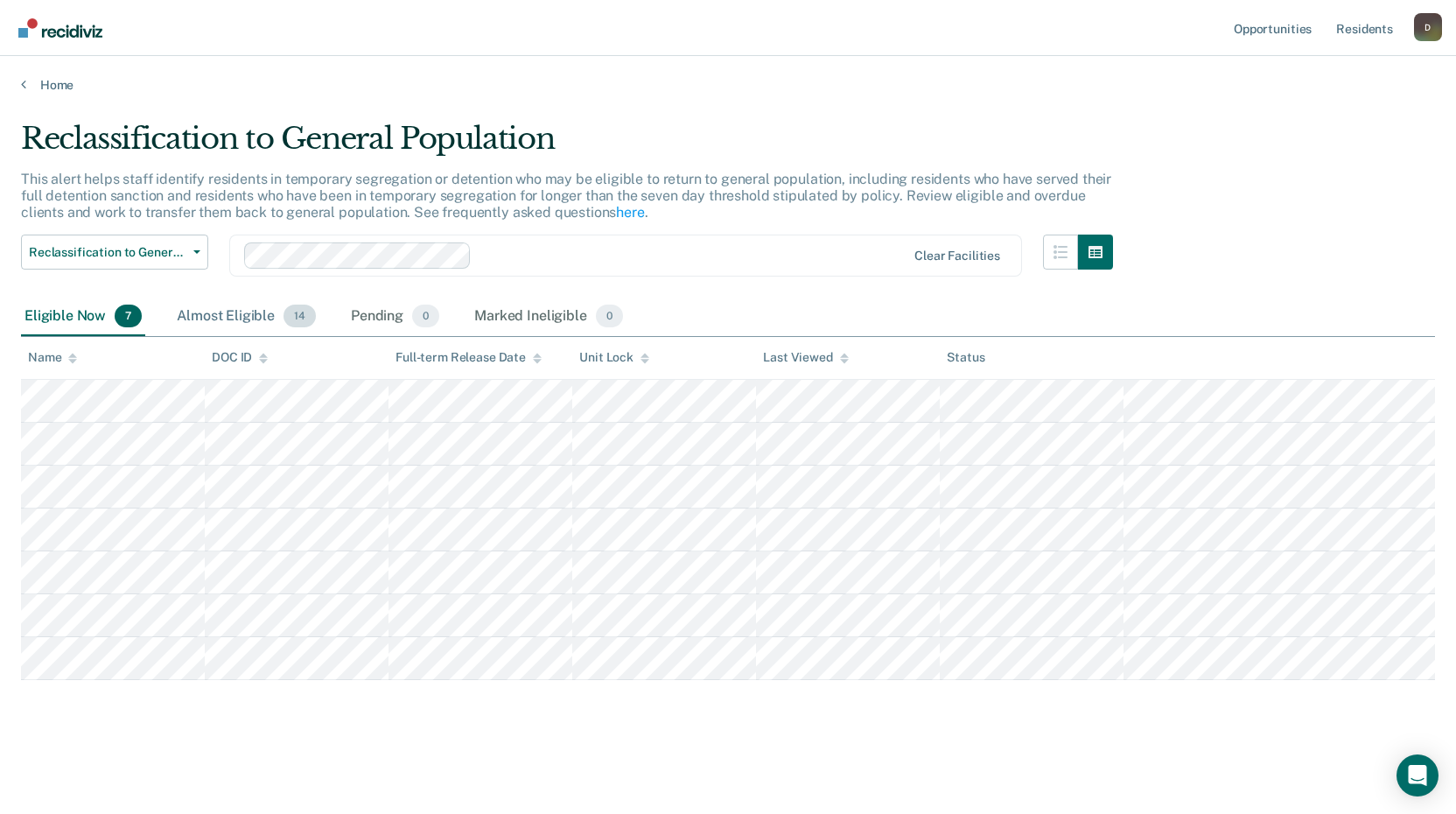
click at [251, 316] on div "Almost Eligible 14" at bounding box center [246, 317] width 146 height 39
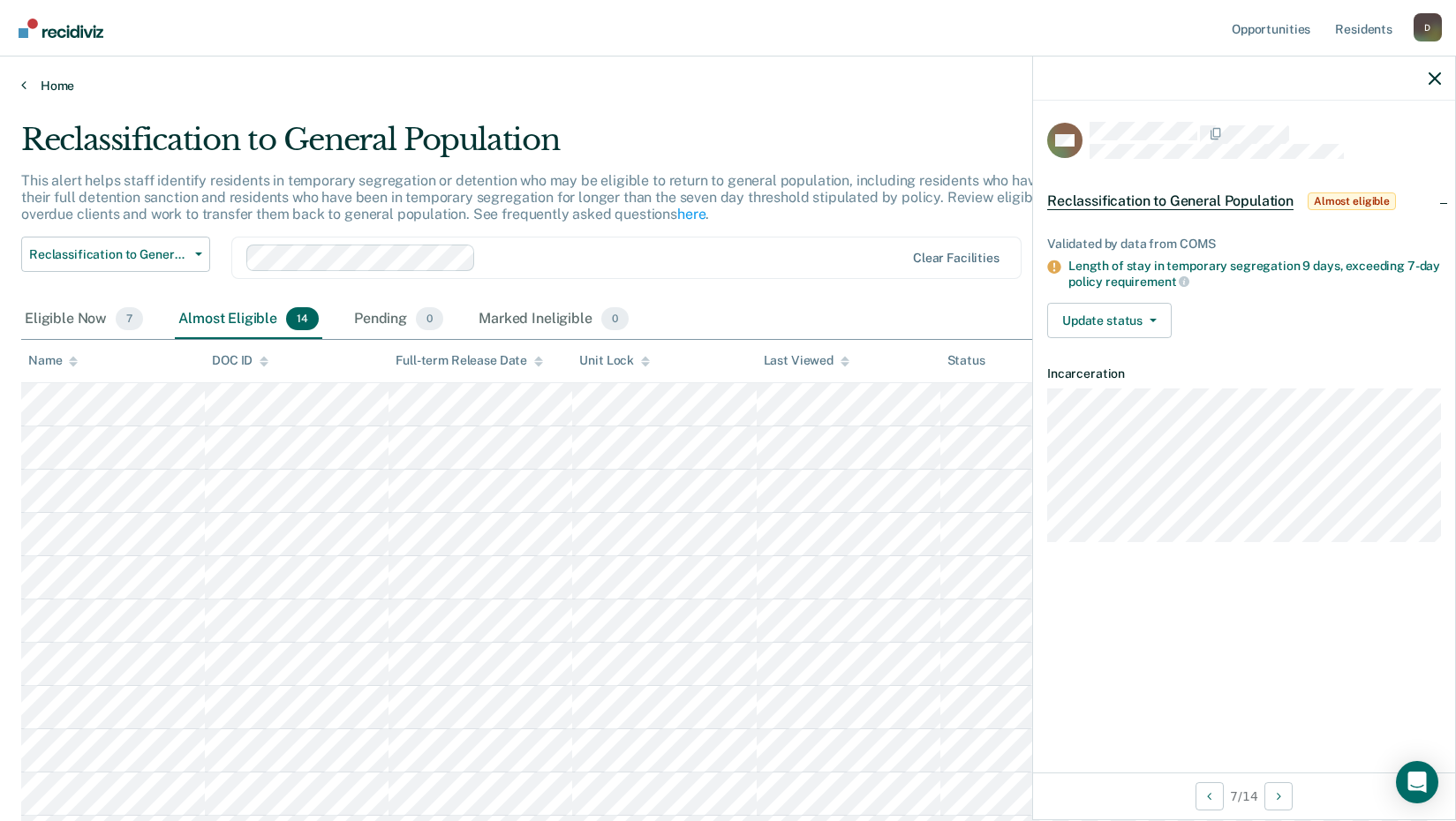
click at [50, 87] on link "Home" at bounding box center [728, 86] width 1414 height 16
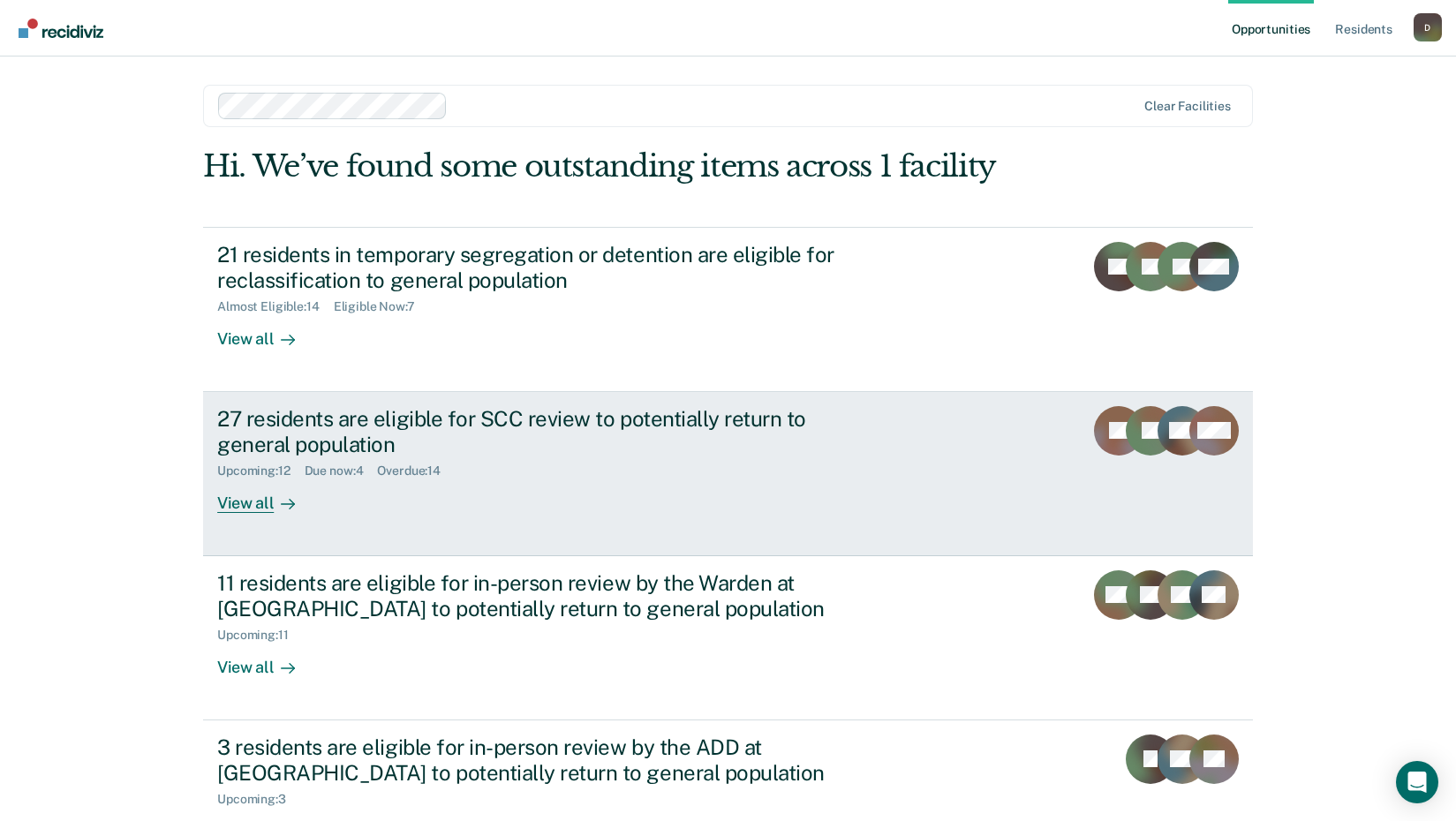
click at [233, 487] on div "View all" at bounding box center [267, 496] width 99 height 34
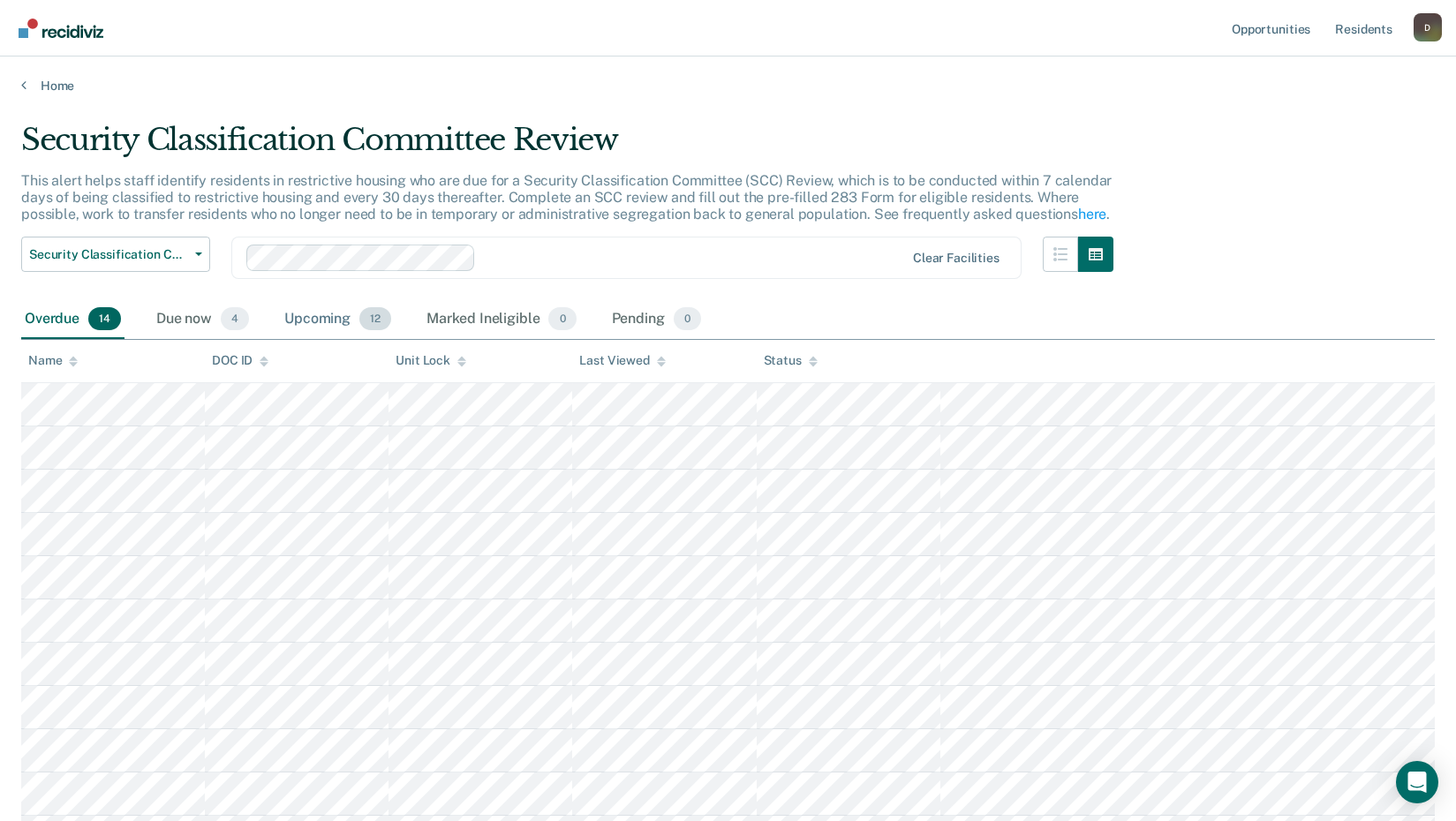
click at [347, 320] on div "Upcoming 12" at bounding box center [338, 319] width 113 height 39
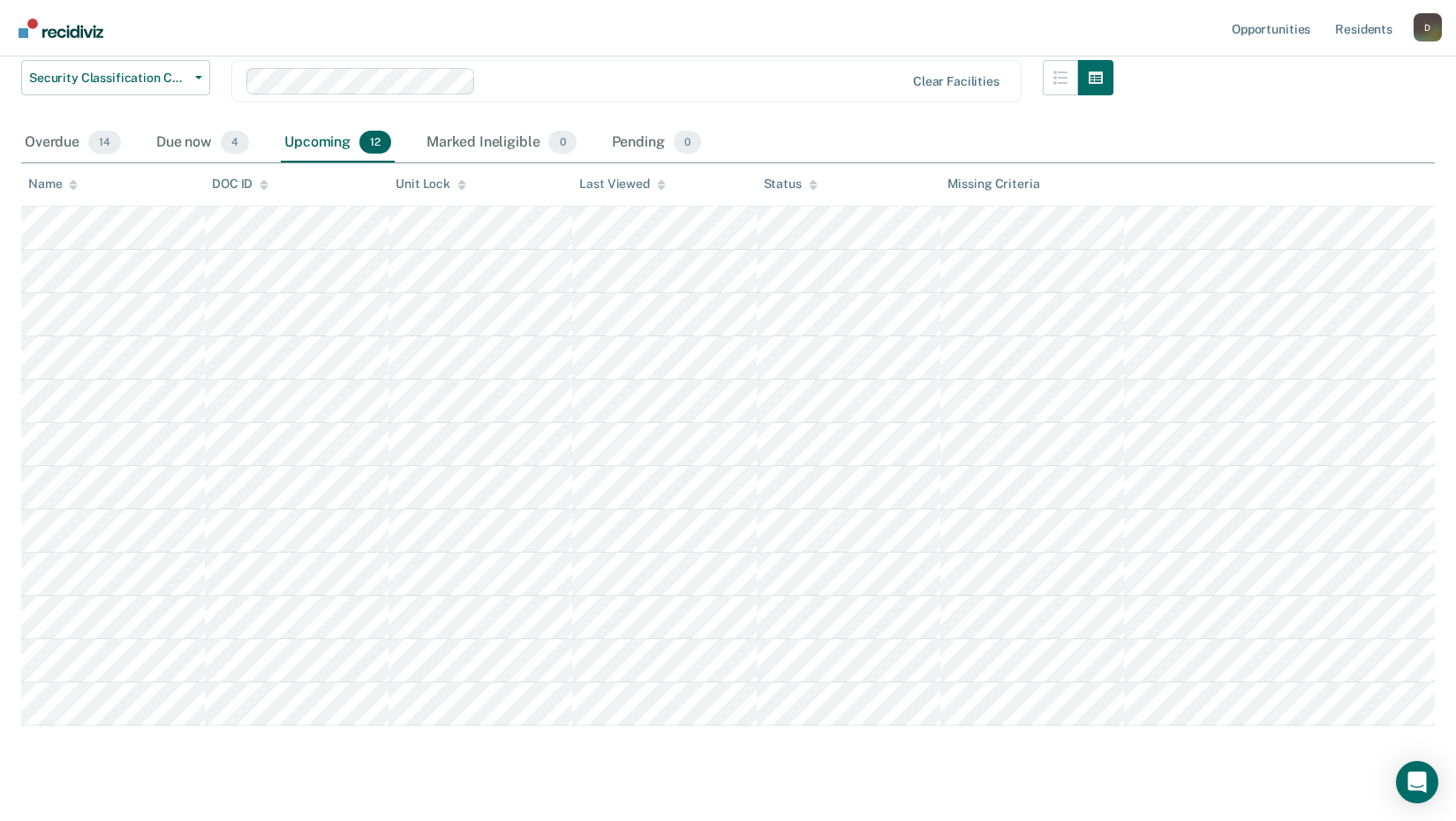
scroll to position [89, 0]
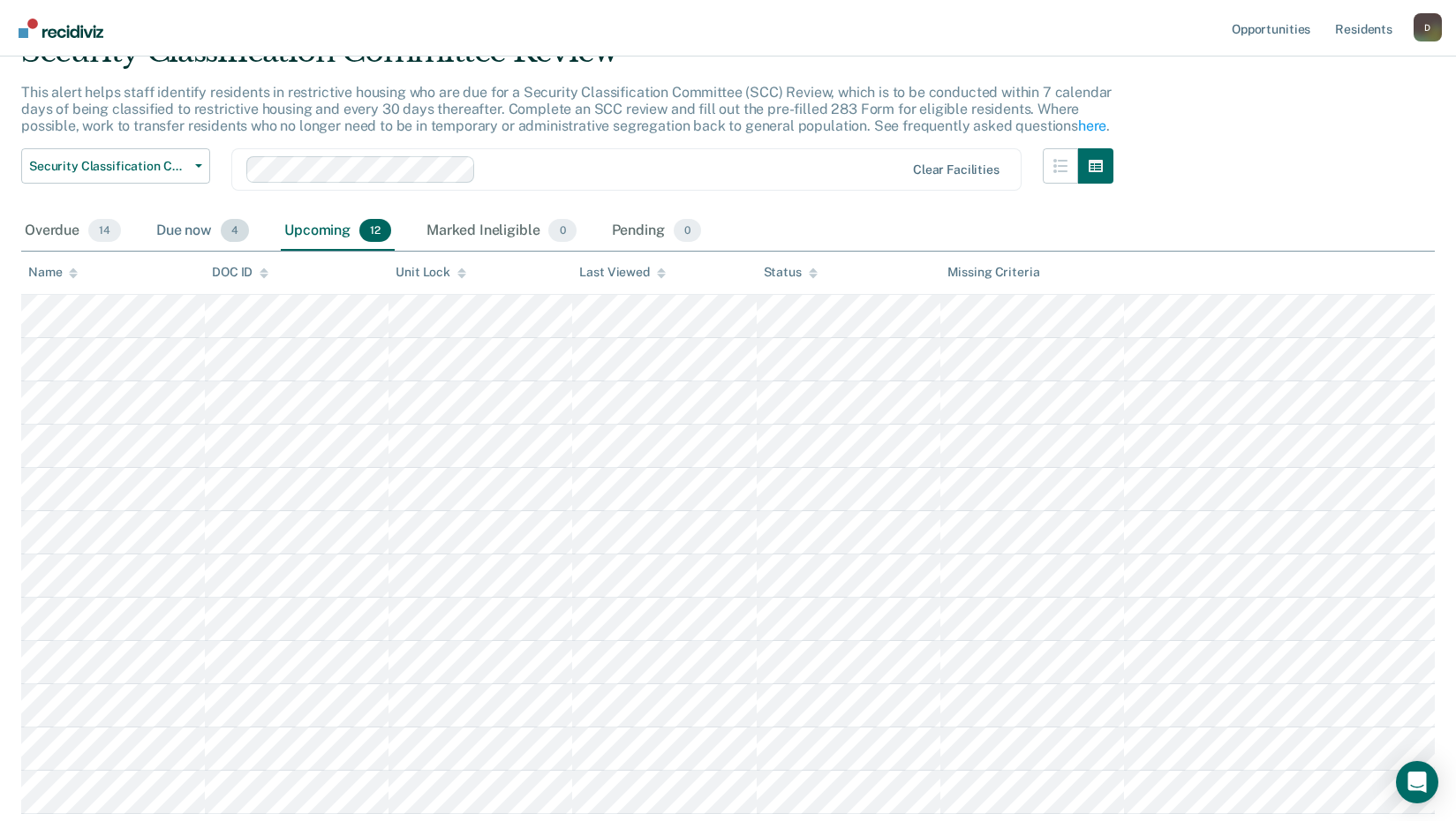
click at [202, 224] on div "Due now 4" at bounding box center [202, 231] width 100 height 39
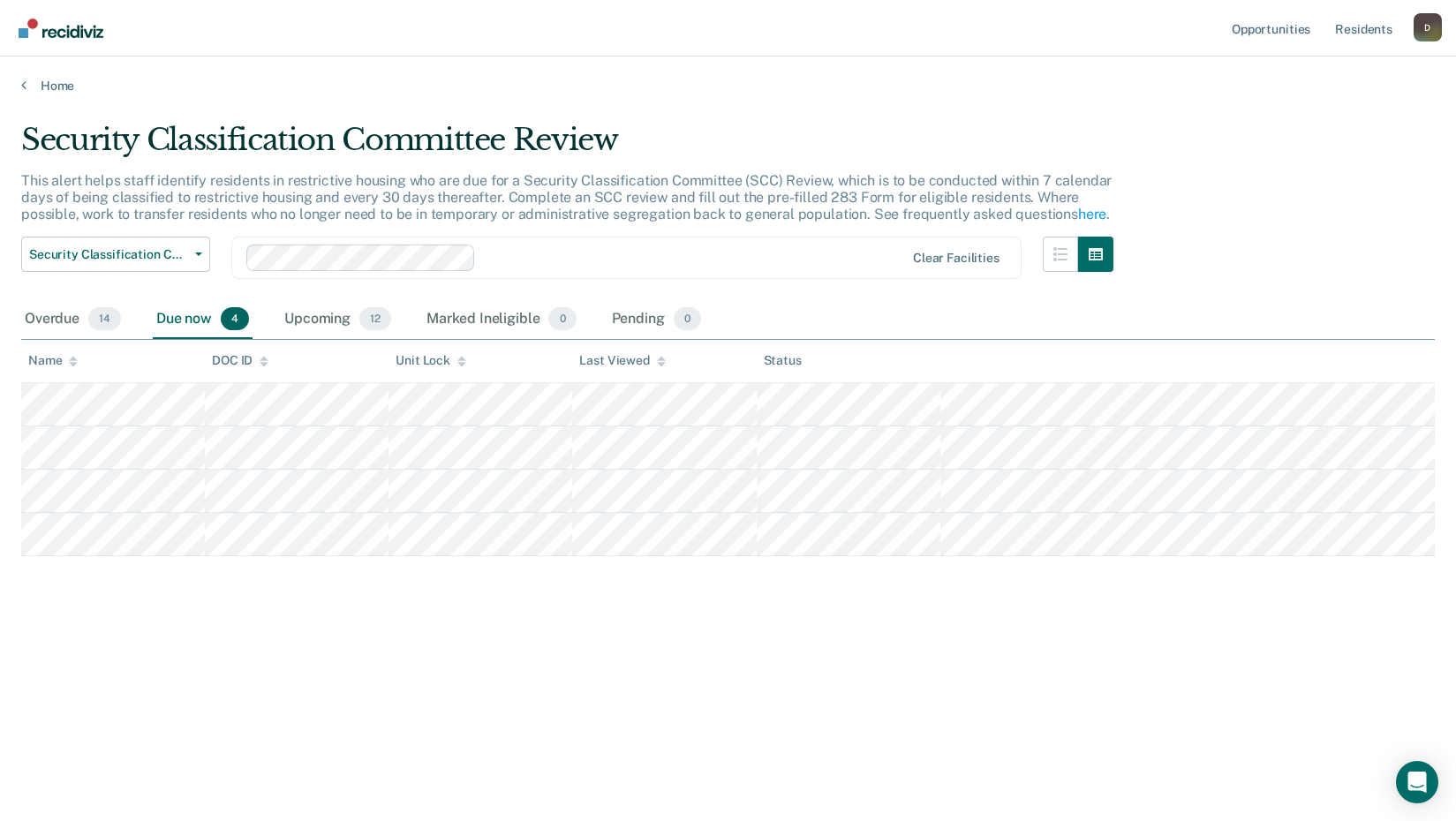
scroll to position [0, 0]
click at [66, 313] on div "Overdue 14" at bounding box center [72, 319] width 103 height 39
